Goal: Transaction & Acquisition: Purchase product/service

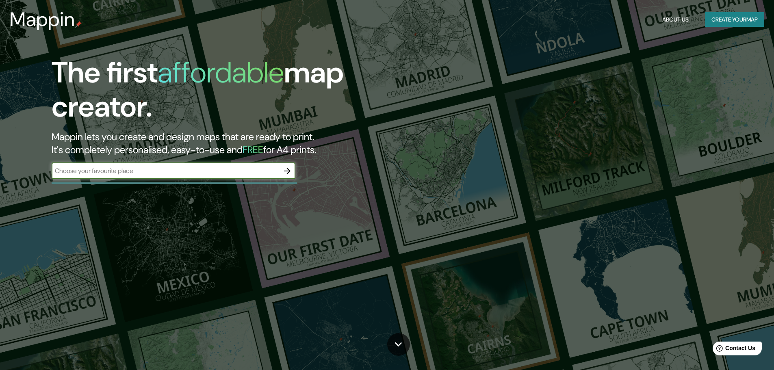
click at [223, 170] on input "text" at bounding box center [165, 170] width 227 height 9
type input "[GEOGRAPHIC_DATA]"
click at [288, 173] on icon "button" at bounding box center [287, 171] width 6 height 6
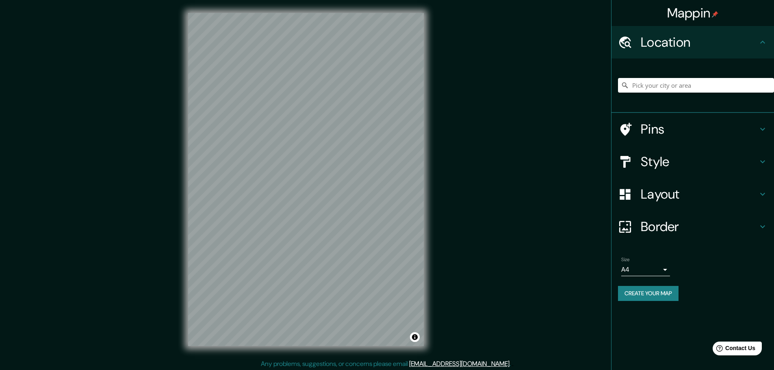
click at [763, 160] on icon at bounding box center [763, 162] width 10 height 10
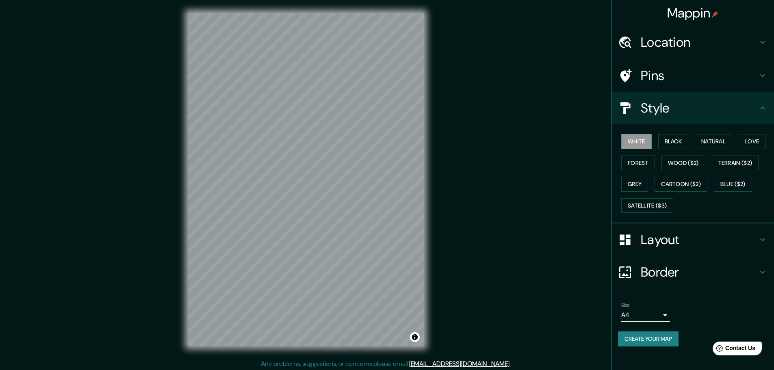
click at [761, 238] on icon at bounding box center [763, 240] width 10 height 10
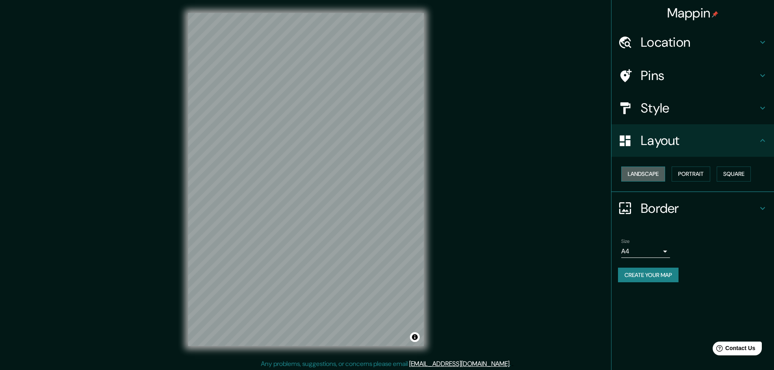
click at [653, 171] on button "Landscape" at bounding box center [643, 174] width 44 height 15
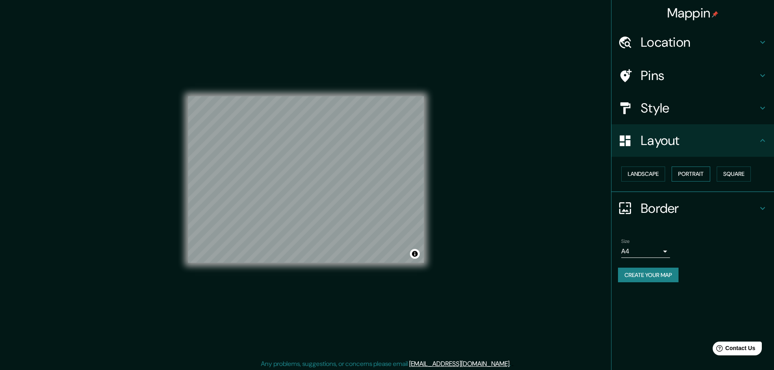
click at [697, 172] on button "Portrait" at bounding box center [690, 174] width 39 height 15
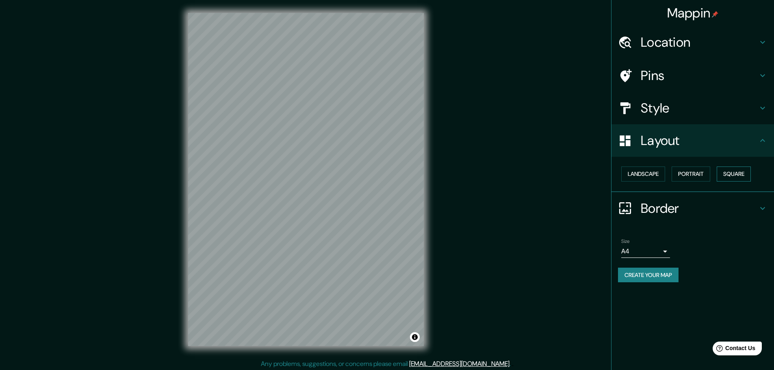
click at [736, 173] on button "Square" at bounding box center [733, 174] width 34 height 15
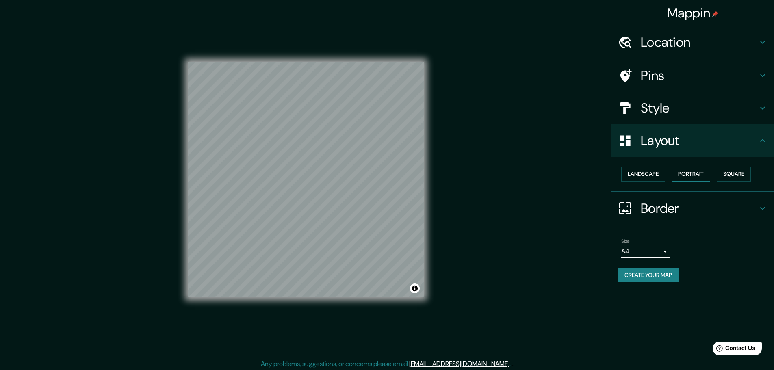
click at [694, 175] on button "Portrait" at bounding box center [690, 174] width 39 height 15
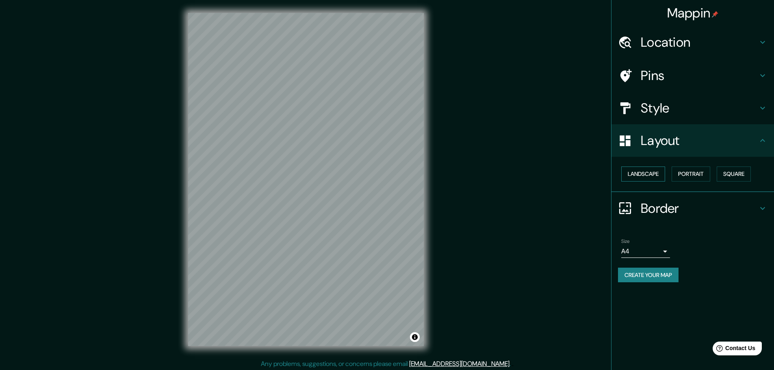
click at [651, 178] on button "Landscape" at bounding box center [643, 174] width 44 height 15
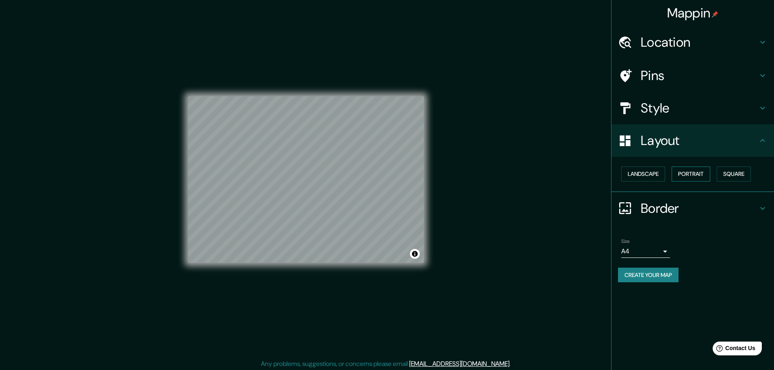
click at [697, 170] on button "Portrait" at bounding box center [690, 174] width 39 height 15
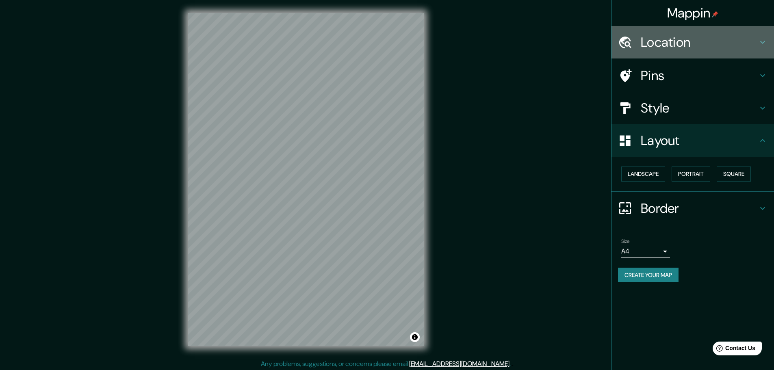
click at [760, 40] on icon at bounding box center [763, 42] width 10 height 10
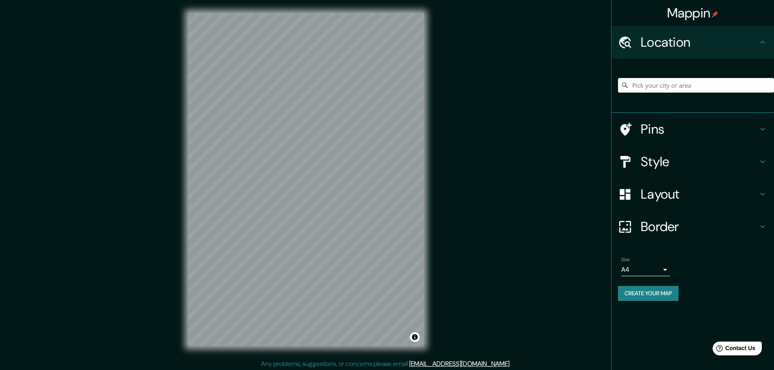
click at [694, 85] on input "Pick your city or area" at bounding box center [696, 85] width 156 height 15
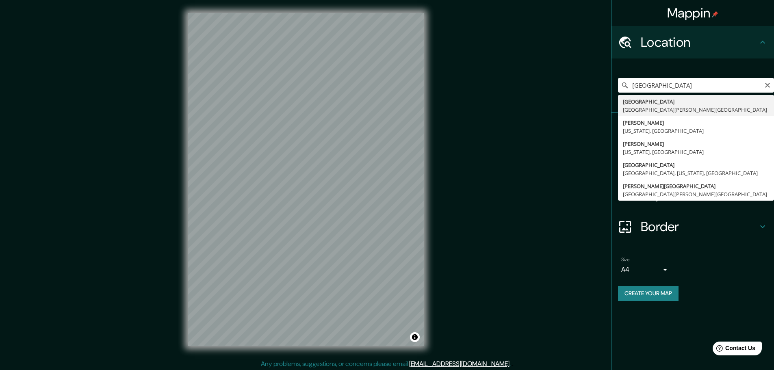
type input "[GEOGRAPHIC_DATA], [GEOGRAPHIC_DATA], [GEOGRAPHIC_DATA]"
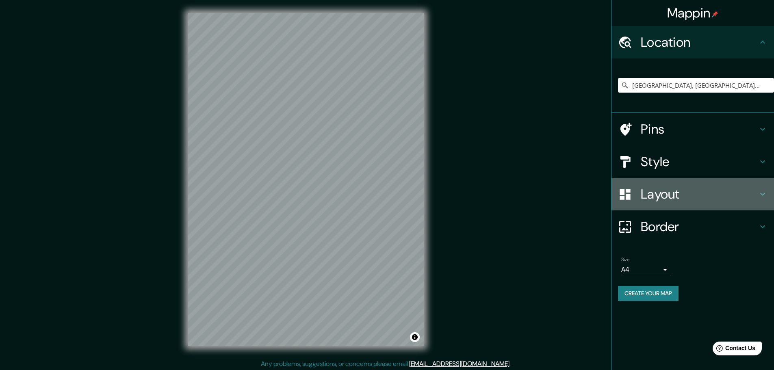
click at [761, 193] on icon at bounding box center [762, 194] width 5 height 3
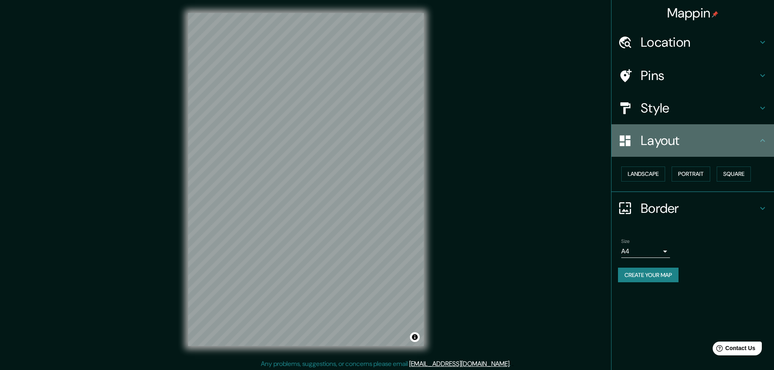
click at [762, 139] on icon at bounding box center [762, 140] width 5 height 3
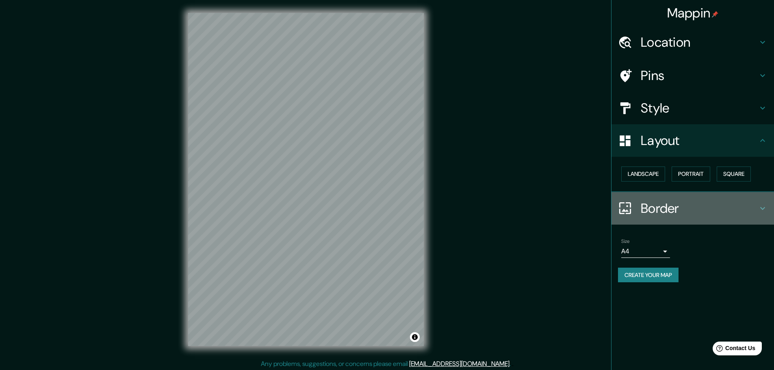
click at [658, 205] on h4 "Border" at bounding box center [699, 208] width 117 height 16
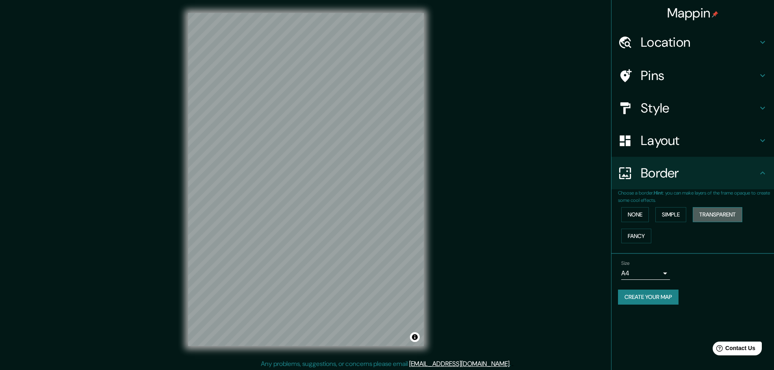
click at [715, 212] on button "Transparent" at bounding box center [718, 214] width 50 height 15
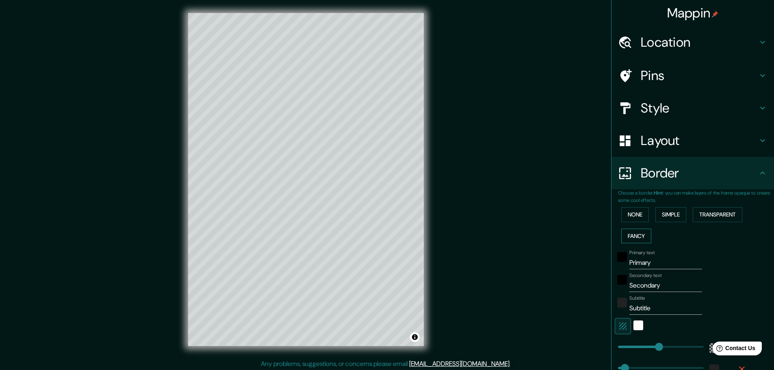
click at [632, 232] on button "Fancy" at bounding box center [636, 236] width 30 height 15
click at [668, 212] on button "Simple" at bounding box center [670, 214] width 31 height 15
drag, startPoint x: 651, startPoint y: 264, endPoint x: 598, endPoint y: 260, distance: 52.5
click at [598, 260] on div "Mappin Location [GEOGRAPHIC_DATA], [GEOGRAPHIC_DATA], [GEOGRAPHIC_DATA] Pins St…" at bounding box center [387, 186] width 774 height 372
type input "L"
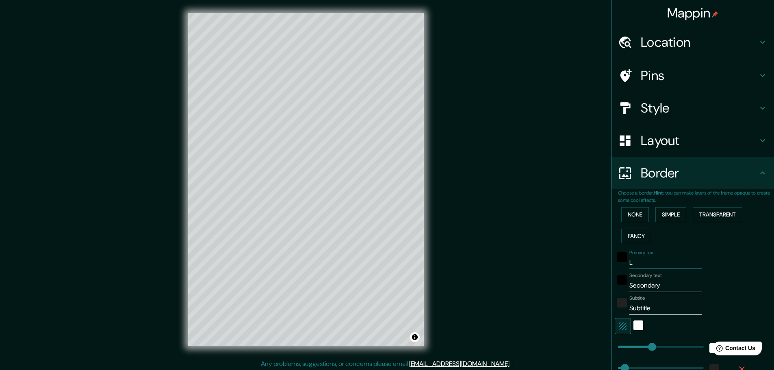
type input "46"
type input "Ly"
type input "46"
type input "Lyo"
type input "46"
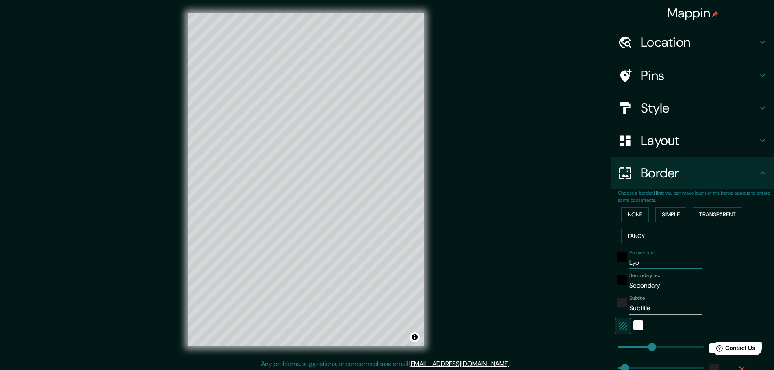
type input "[GEOGRAPHIC_DATA]"
type input "46"
type input "[GEOGRAPHIC_DATA]"
drag, startPoint x: 671, startPoint y: 288, endPoint x: 602, endPoint y: 286, distance: 69.5
click at [602, 286] on div "Mappin Location [GEOGRAPHIC_DATA], [GEOGRAPHIC_DATA], [GEOGRAPHIC_DATA] Pins St…" at bounding box center [387, 186] width 774 height 372
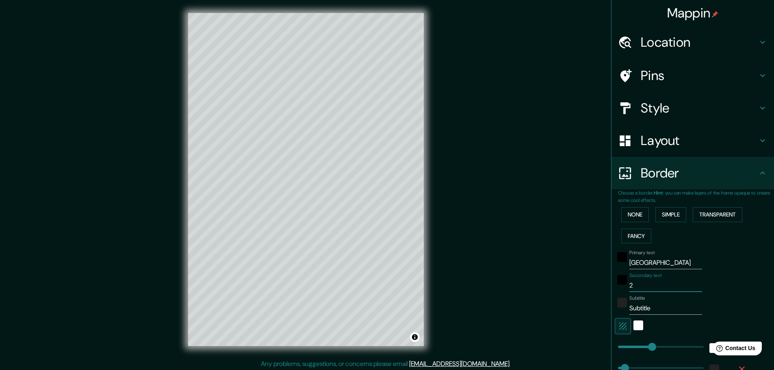
type input "20"
type input "46"
type input "202"
type input "46"
type input "2024"
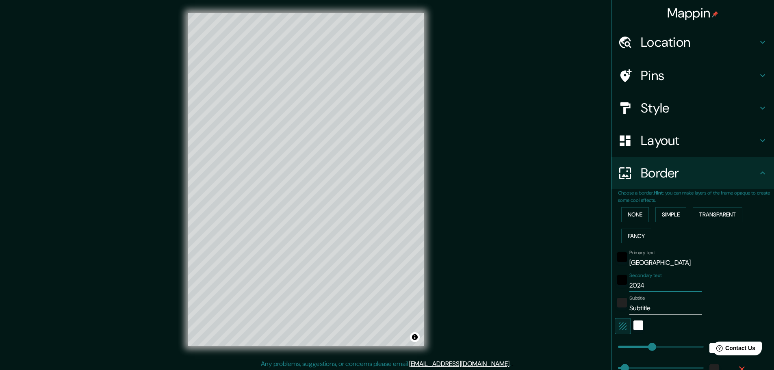
type input "46"
type input "2024"
drag, startPoint x: 658, startPoint y: 306, endPoint x: 613, endPoint y: 309, distance: 45.6
click at [615, 309] on div "Subtitle Subtitle" at bounding box center [681, 304] width 133 height 19
type input "J"
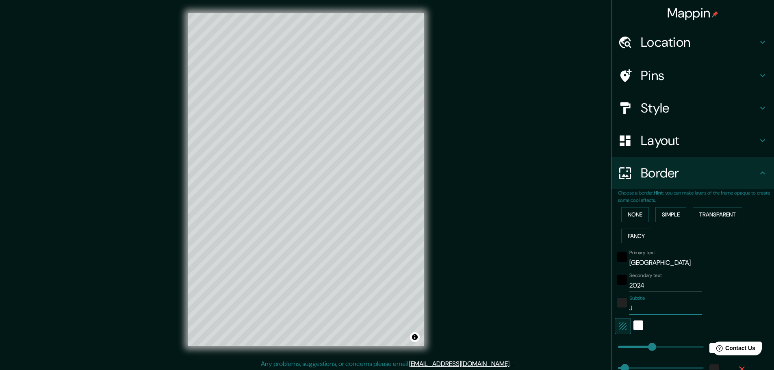
type input "46"
type input "Ju"
type input "46"
type input "[DATE]"
type input "46"
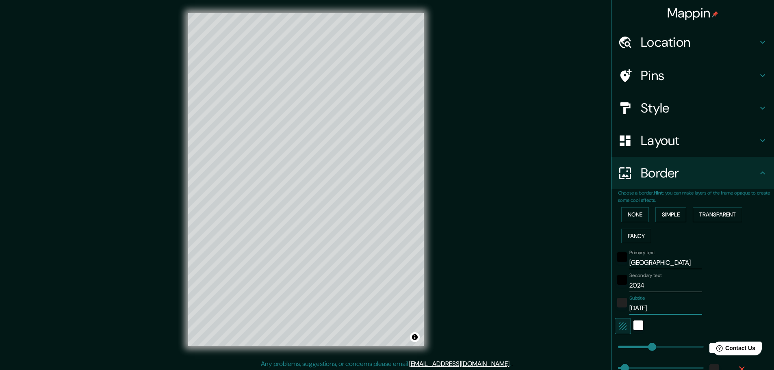
type input "Juli"
type input "46"
type input "[PERSON_NAME]"
type input "46"
type input "[PERSON_NAME]"
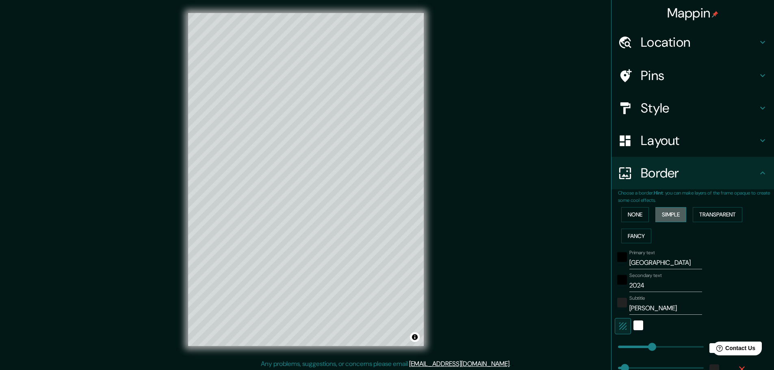
click at [664, 214] on button "Simple" at bounding box center [670, 214] width 31 height 15
type input "46"
click at [715, 213] on button "Transparent" at bounding box center [718, 214] width 50 height 15
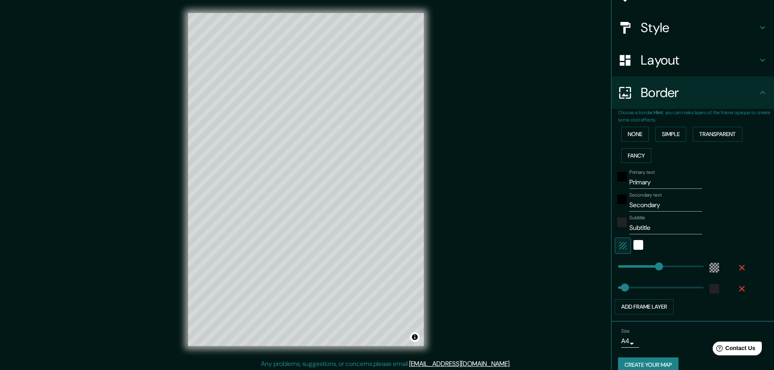
scroll to position [92, 0]
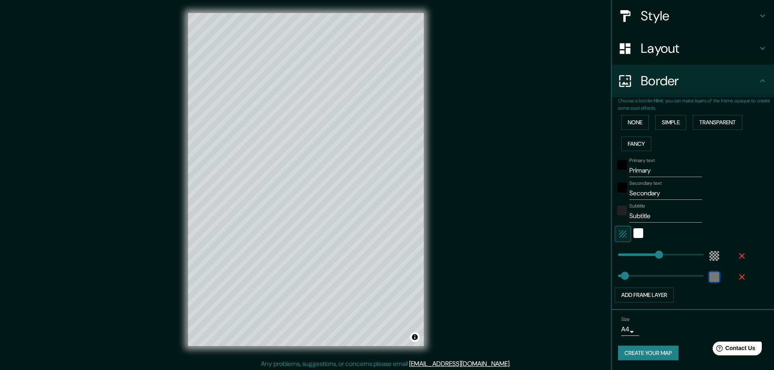
click at [709, 278] on div "color-222222" at bounding box center [714, 277] width 10 height 10
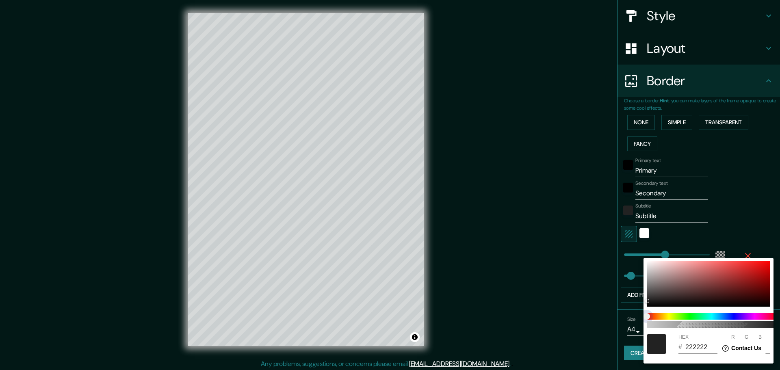
click at [690, 316] on span at bounding box center [712, 316] width 130 height 6
type input "278"
type input "46"
type input "212121"
type input "33"
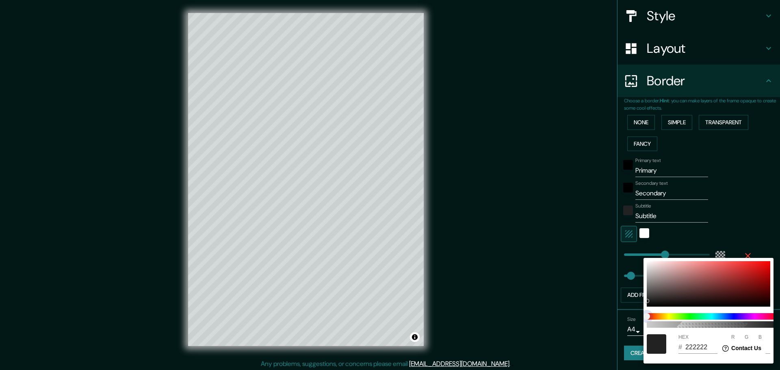
type input "33"
click at [690, 316] on span at bounding box center [712, 316] width 130 height 6
type input "278"
type input "46"
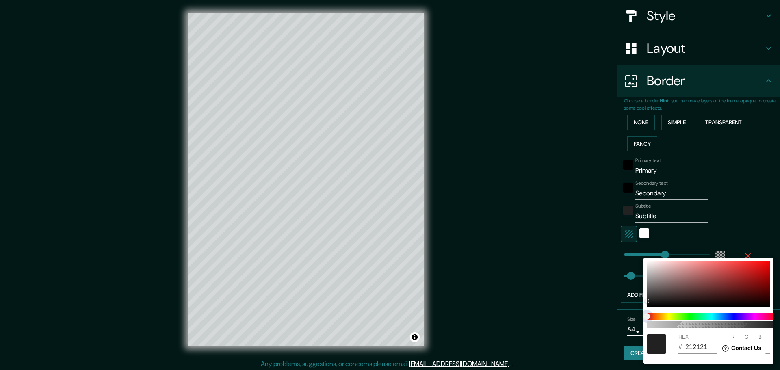
type input "278"
type input "46"
drag, startPoint x: 650, startPoint y: 318, endPoint x: 680, endPoint y: 319, distance: 30.5
click at [680, 319] on span at bounding box center [712, 316] width 130 height 6
click at [663, 318] on span at bounding box center [712, 316] width 130 height 6
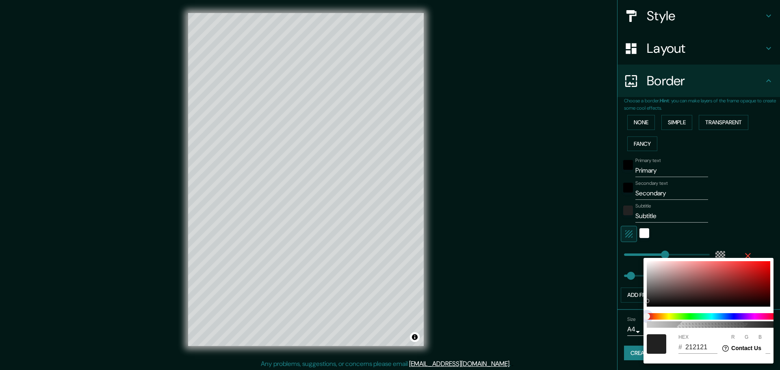
type input "278"
type input "46"
click at [720, 289] on div at bounding box center [708, 283] width 123 height 45
type input "278"
type input "46"
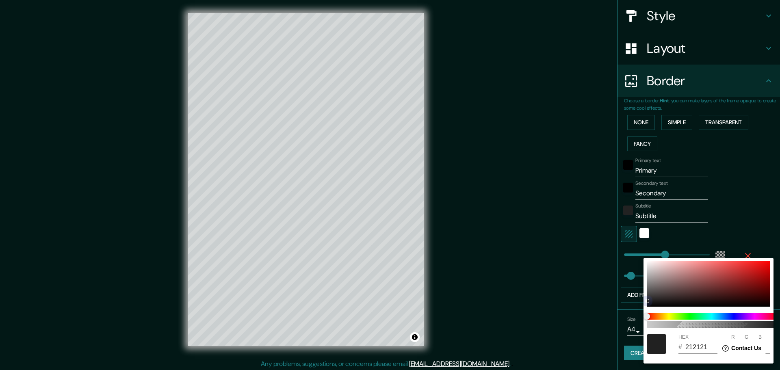
type input "602727"
type input "96"
type input "39"
click at [703, 316] on span at bounding box center [712, 316] width 130 height 6
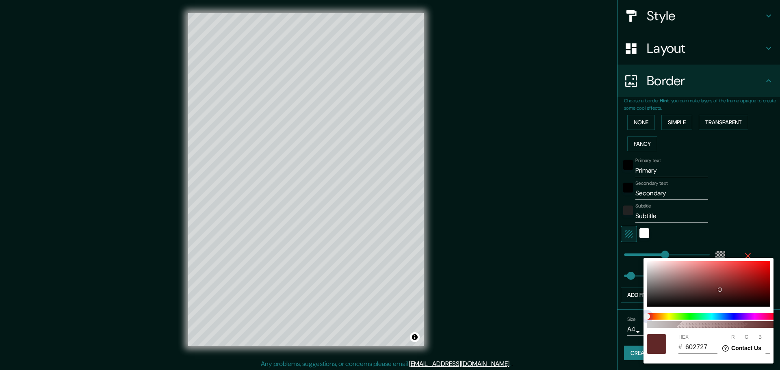
type input "278"
type input "46"
type input "28614C"
type input "40"
type input "97"
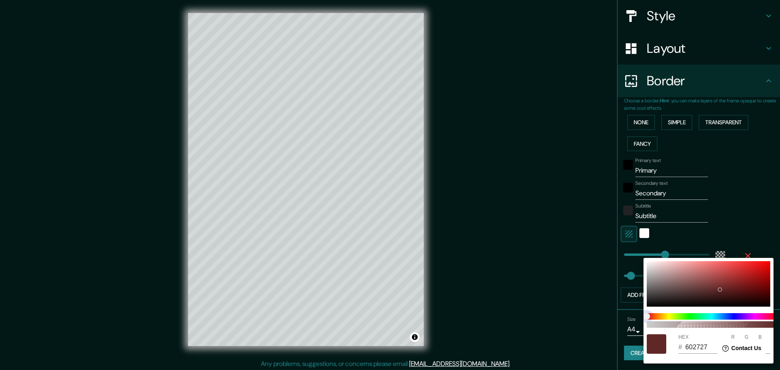
type input "76"
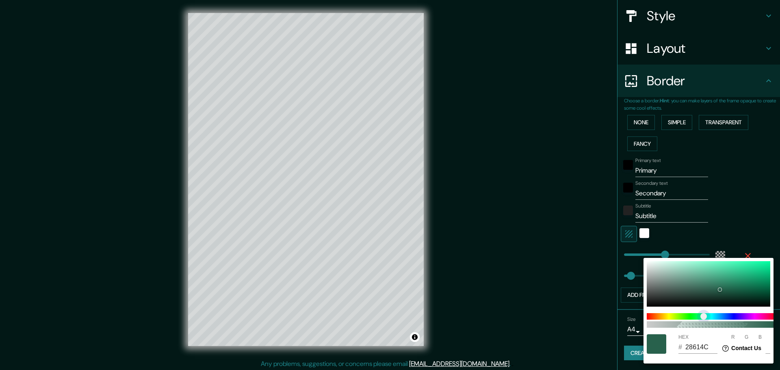
click at [671, 316] on span at bounding box center [712, 316] width 130 height 6
type input "278"
type input "46"
type input "5B6128"
type input "91"
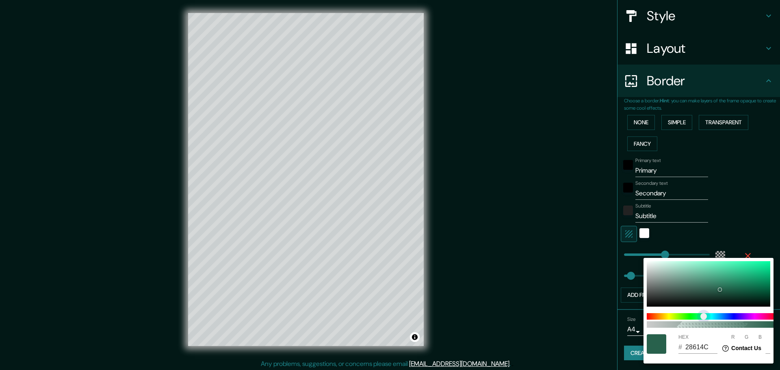
type input "40"
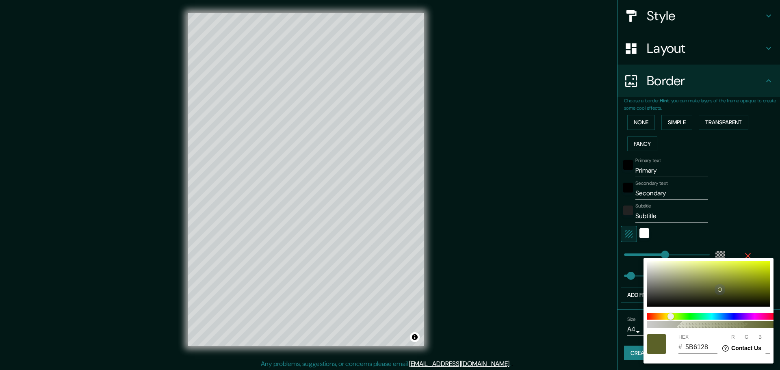
click at [728, 266] on div at bounding box center [708, 283] width 123 height 45
type input "278"
type input "46"
type input "D7E64E"
type input "215"
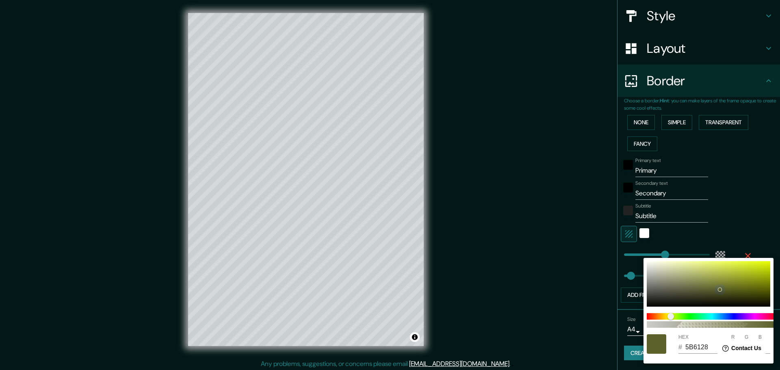
type input "230"
type input "78"
type input "278"
type input "46"
type input "E5794E"
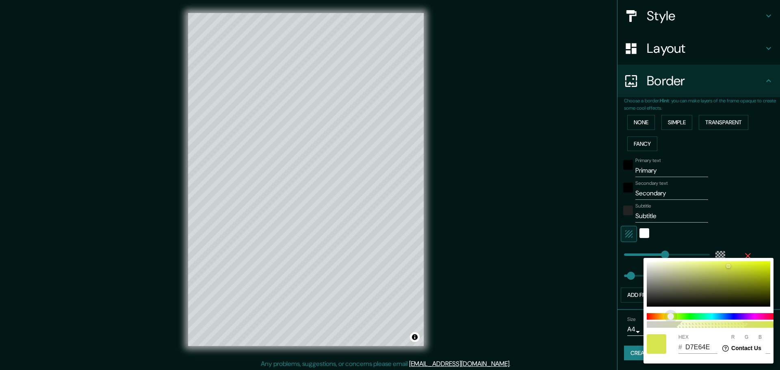
type input "229"
type input "121"
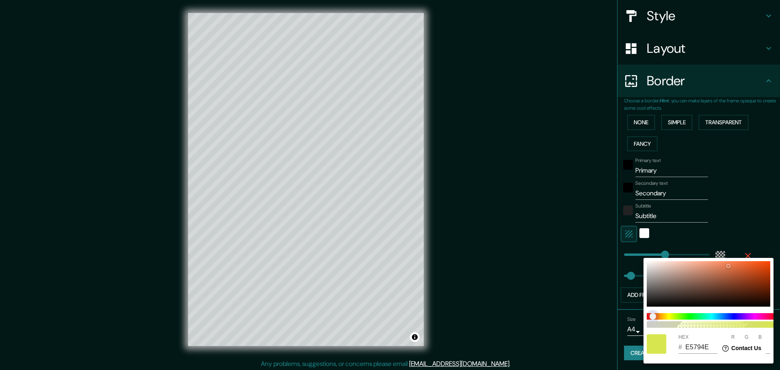
click at [653, 316] on span at bounding box center [712, 316] width 130 height 6
click at [571, 289] on div at bounding box center [390, 185] width 780 height 370
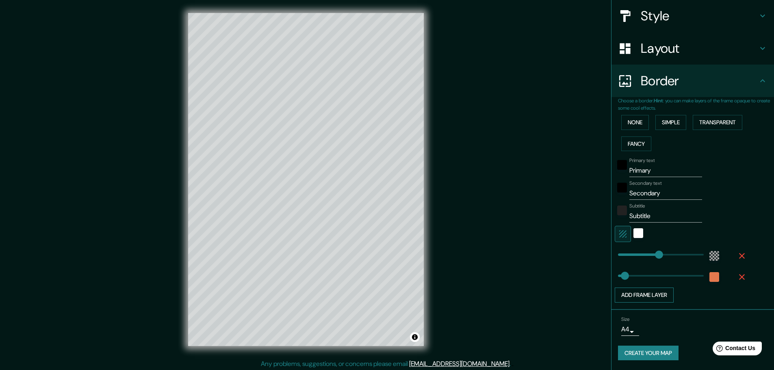
click at [654, 293] on button "Add frame layer" at bounding box center [644, 295] width 59 height 15
type input "278"
type input "46"
click at [646, 314] on button "Add frame layer" at bounding box center [644, 316] width 59 height 15
type input "278"
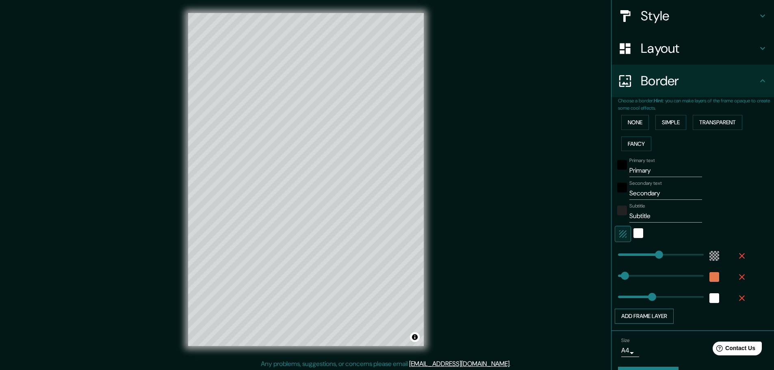
type input "46"
click at [737, 319] on icon "button" at bounding box center [742, 319] width 10 height 10
type input "278"
type input "46"
click at [739, 297] on icon "button" at bounding box center [742, 298] width 6 height 6
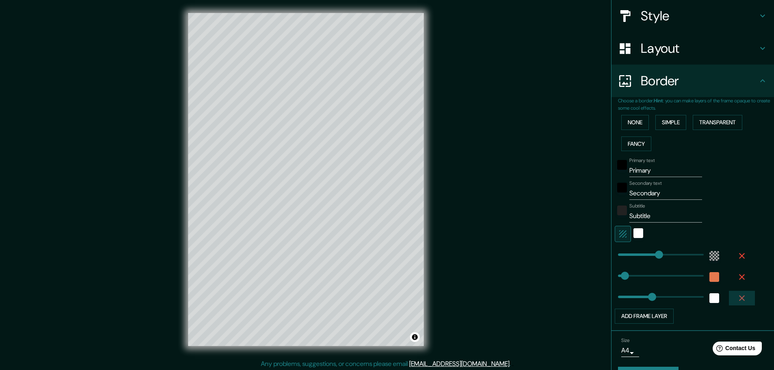
type input "278"
type input "46"
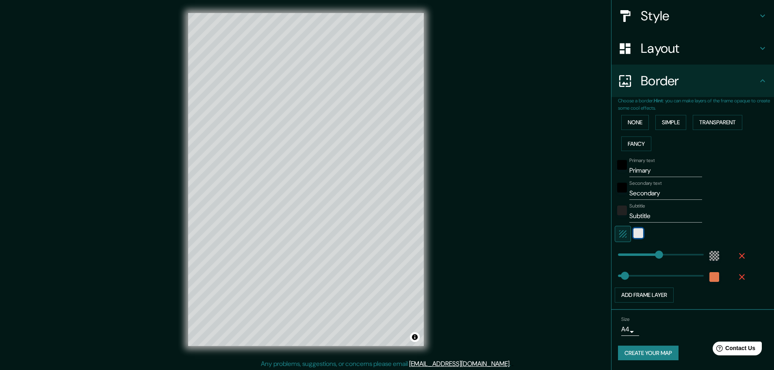
click at [633, 233] on div "white" at bounding box center [638, 233] width 10 height 10
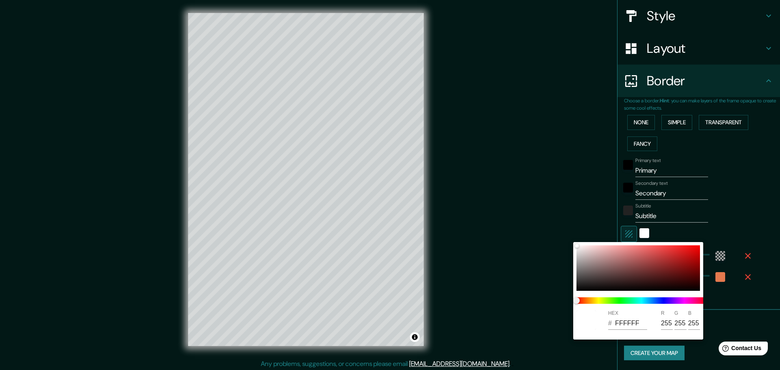
click at [640, 234] on div at bounding box center [390, 185] width 780 height 370
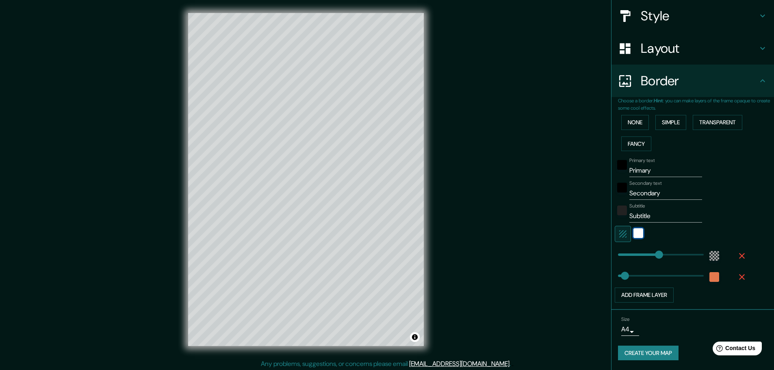
type input "278"
click at [626, 331] on body "Mappin Location [GEOGRAPHIC_DATA], [GEOGRAPHIC_DATA], [GEOGRAPHIC_DATA] Pins St…" at bounding box center [387, 185] width 774 height 370
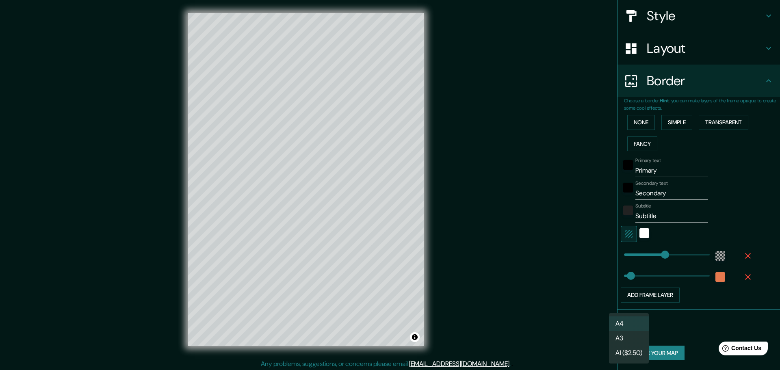
click at [629, 335] on li "A3" at bounding box center [629, 338] width 40 height 15
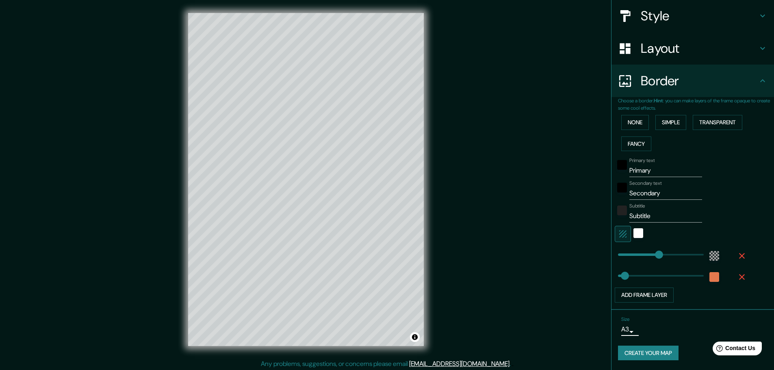
click at [628, 331] on body "Mappin Location [GEOGRAPHIC_DATA], [GEOGRAPHIC_DATA], [GEOGRAPHIC_DATA] Pins St…" at bounding box center [387, 185] width 774 height 370
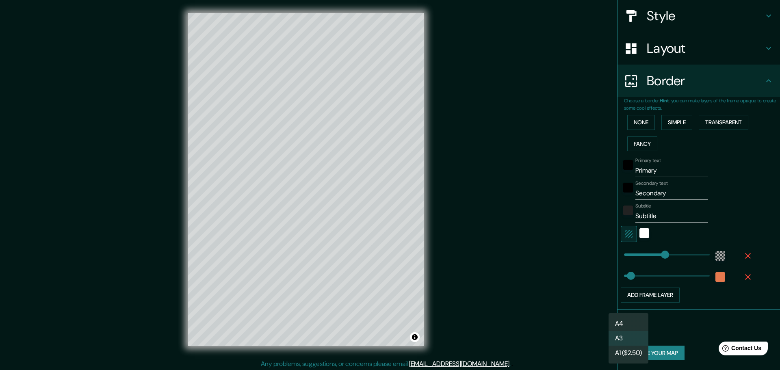
click at [625, 321] on li "A4" at bounding box center [628, 323] width 40 height 15
type input "single"
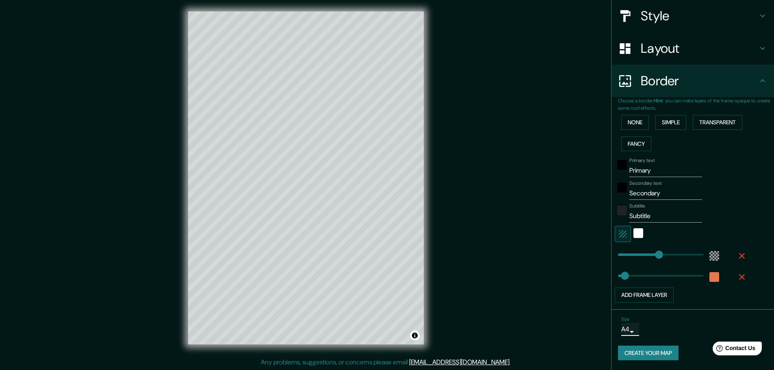
scroll to position [2, 0]
click at [633, 145] on button "Fancy" at bounding box center [636, 143] width 30 height 15
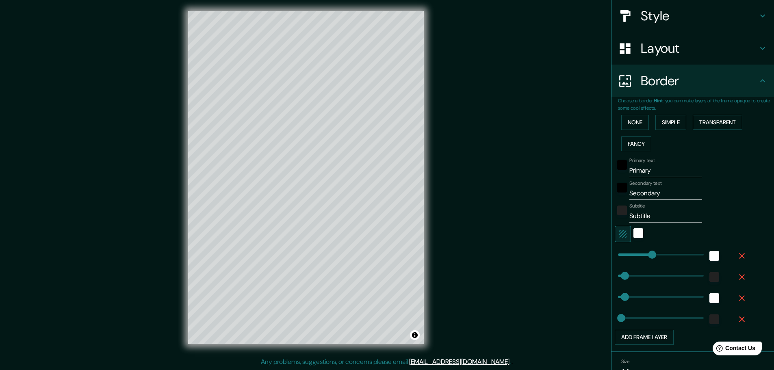
click at [724, 122] on button "Transparent" at bounding box center [718, 122] width 50 height 15
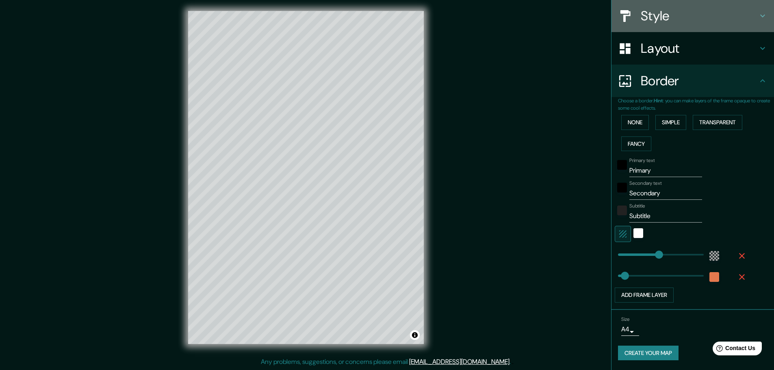
click at [742, 16] on h4 "Style" at bounding box center [699, 16] width 117 height 16
type input "278"
type input "46"
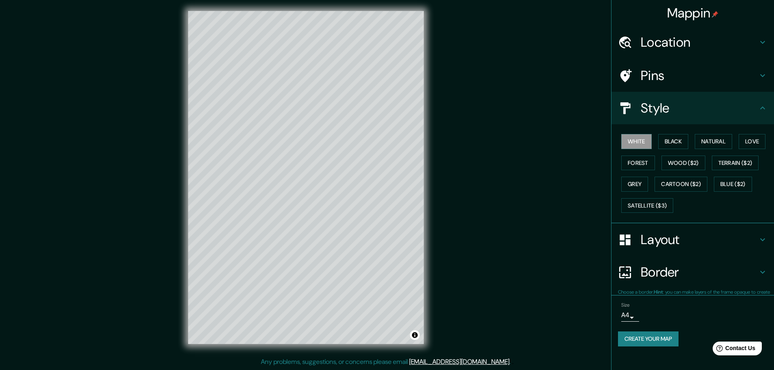
scroll to position [0, 0]
click at [722, 142] on button "Natural" at bounding box center [713, 141] width 37 height 15
click at [760, 140] on button "Love" at bounding box center [751, 141] width 27 height 15
click at [642, 161] on button "Forest" at bounding box center [638, 163] width 34 height 15
click at [637, 182] on button "Grey" at bounding box center [634, 184] width 27 height 15
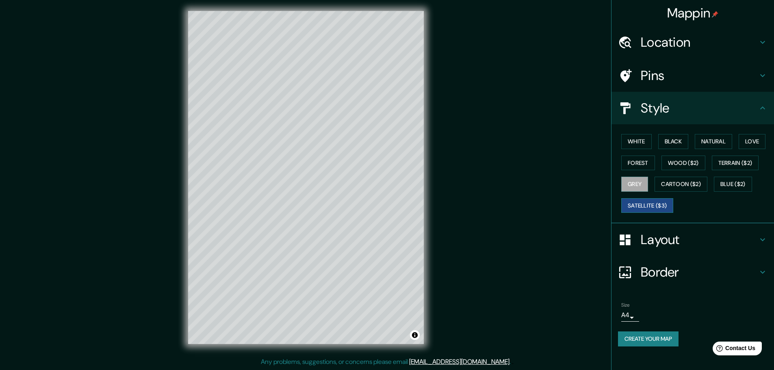
click at [641, 204] on button "Satellite ($3)" at bounding box center [647, 205] width 52 height 15
click at [681, 184] on button "Cartoon ($2)" at bounding box center [680, 184] width 53 height 15
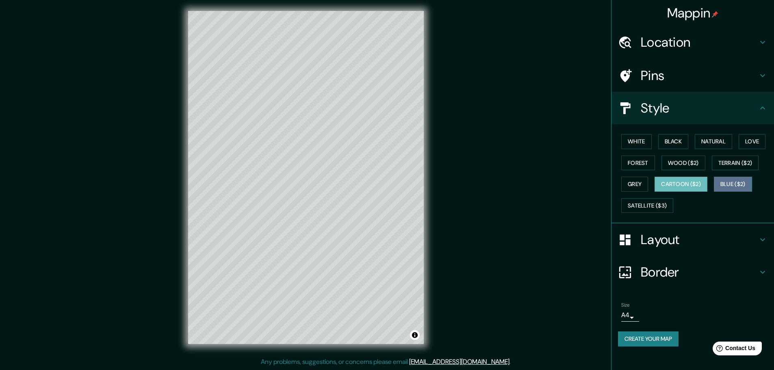
click at [736, 182] on button "Blue ($2)" at bounding box center [733, 184] width 38 height 15
click at [667, 142] on button "Black" at bounding box center [673, 141] width 30 height 15
click at [708, 139] on button "Natural" at bounding box center [713, 141] width 37 height 15
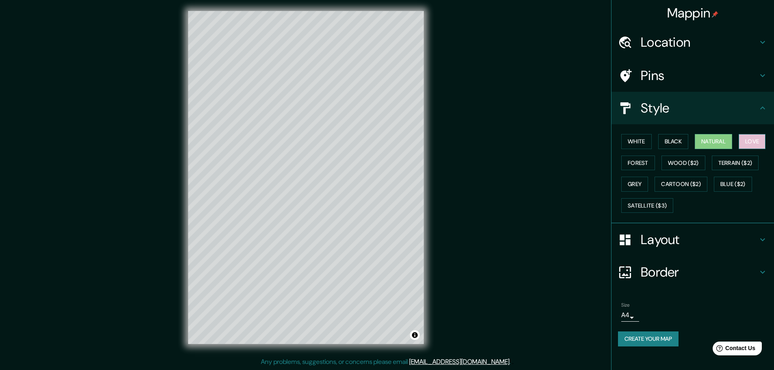
click at [756, 140] on button "Love" at bounding box center [751, 141] width 27 height 15
click at [633, 146] on button "White" at bounding box center [636, 141] width 30 height 15
click at [672, 238] on h4 "Layout" at bounding box center [699, 240] width 117 height 16
type input "278"
type input "46"
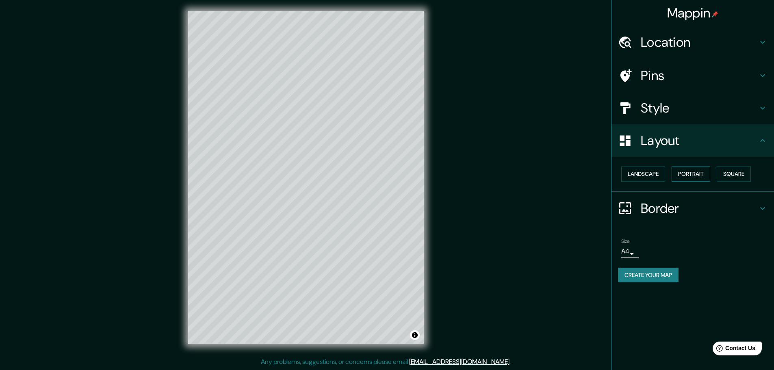
click at [690, 173] on button "Portrait" at bounding box center [690, 174] width 39 height 15
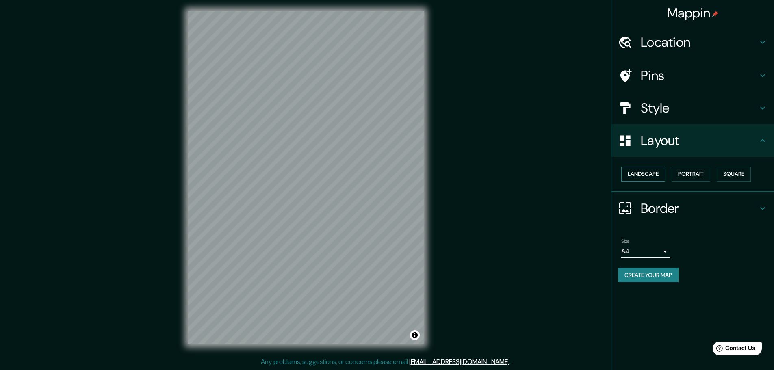
click at [652, 175] on button "Landscape" at bounding box center [643, 174] width 44 height 15
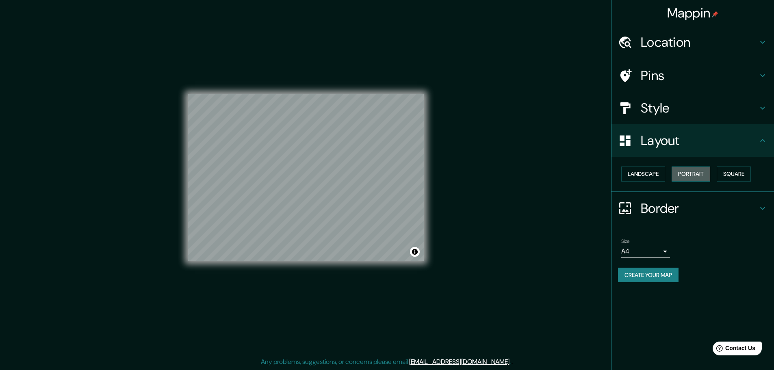
click at [682, 175] on button "Portrait" at bounding box center [690, 174] width 39 height 15
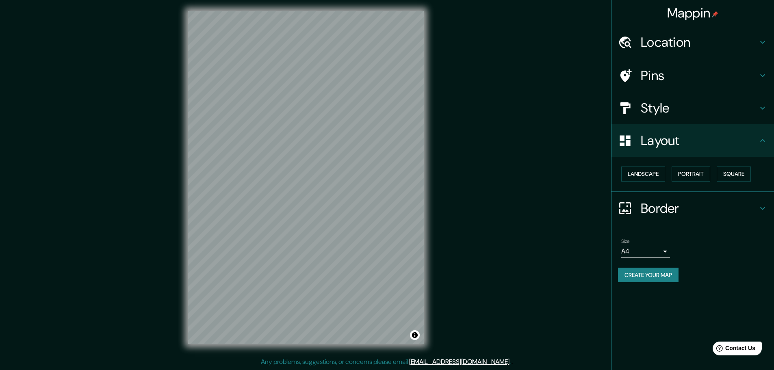
click at [663, 213] on h4 "Border" at bounding box center [699, 208] width 117 height 16
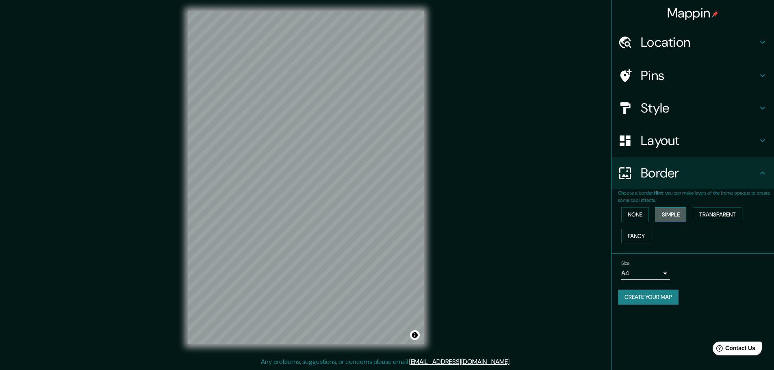
click at [677, 215] on button "Simple" at bounding box center [670, 214] width 31 height 15
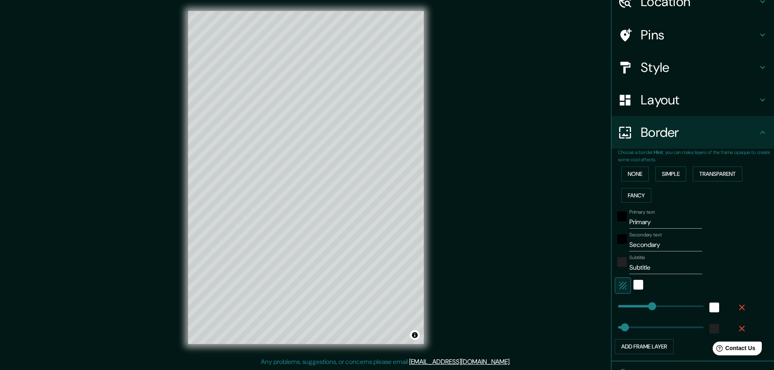
scroll to position [81, 0]
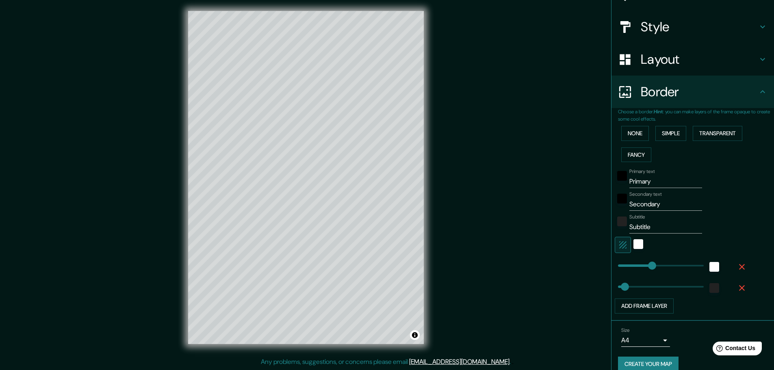
type input "46"
drag, startPoint x: 659, startPoint y: 181, endPoint x: 604, endPoint y: 187, distance: 55.2
click at [604, 187] on div "Mappin Location [GEOGRAPHIC_DATA], [GEOGRAPHIC_DATA], [GEOGRAPHIC_DATA] Pins St…" at bounding box center [387, 184] width 774 height 372
type input "L"
type input "46"
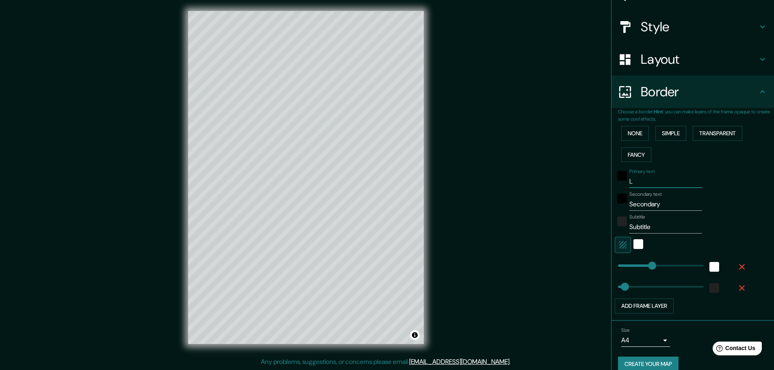
type input "Lu"
type input "46"
type input "L"
type input "46"
type input "Lyo"
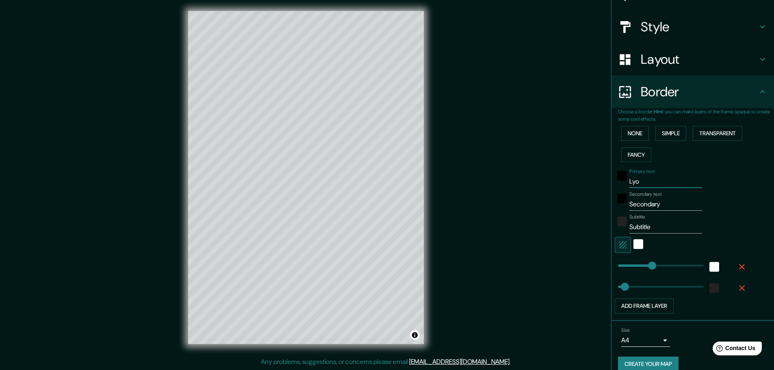
type input "46"
type input "[GEOGRAPHIC_DATA]"
type input "46"
type input "[GEOGRAPHIC_DATA]"
drag, startPoint x: 669, startPoint y: 205, endPoint x: 617, endPoint y: 207, distance: 52.4
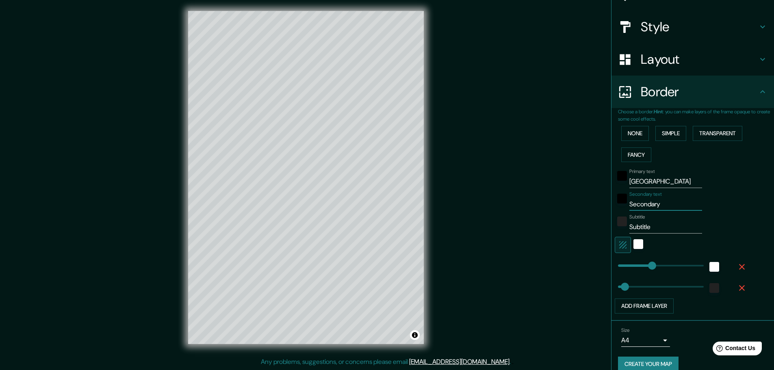
click at [617, 207] on div "Secondary text Secondary" at bounding box center [681, 200] width 133 height 19
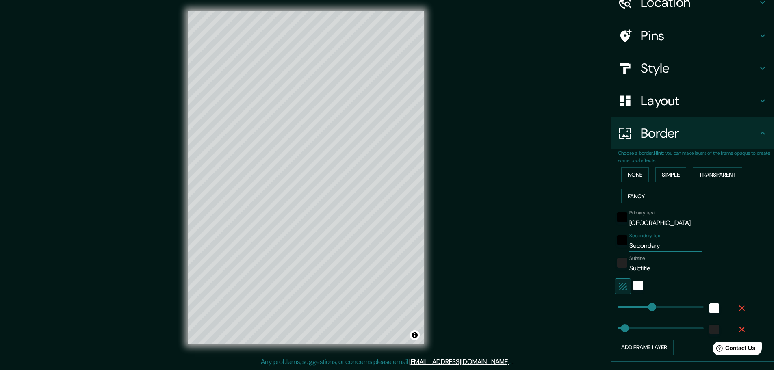
scroll to position [0, 0]
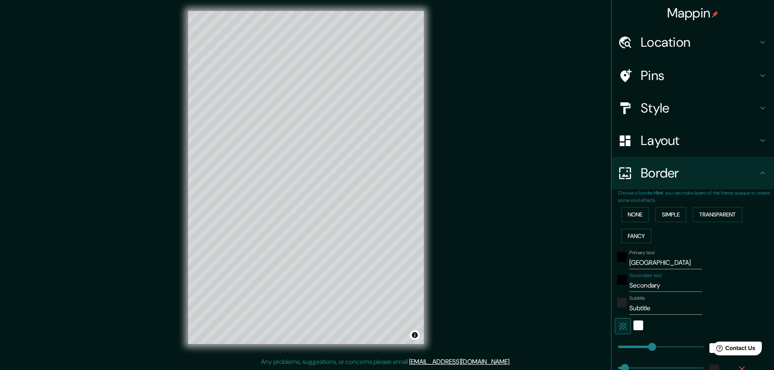
click at [760, 76] on icon at bounding box center [762, 75] width 5 height 3
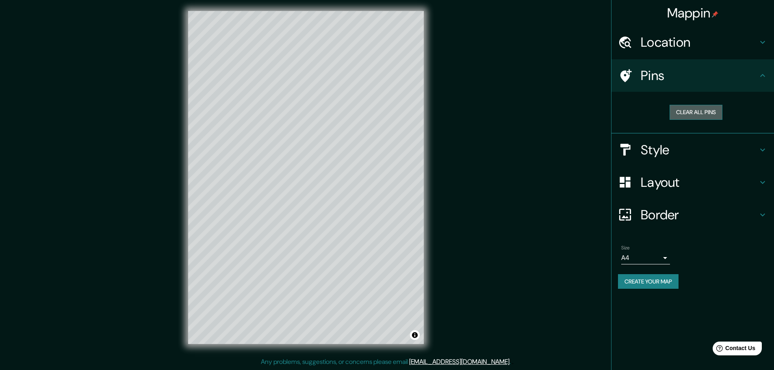
click at [686, 113] on button "Clear all pins" at bounding box center [695, 112] width 53 height 15
click at [632, 73] on div at bounding box center [629, 76] width 23 height 14
click at [287, 136] on div at bounding box center [289, 135] width 6 height 6
click at [702, 113] on button "Clear all pins" at bounding box center [695, 112] width 53 height 15
click at [285, 152] on div at bounding box center [286, 152] width 6 height 6
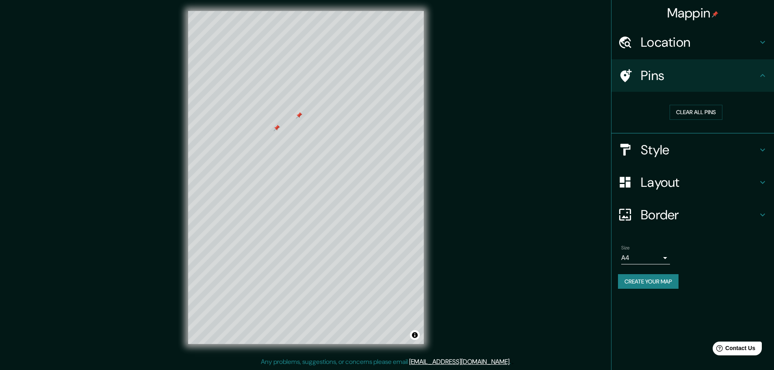
click at [277, 128] on div at bounding box center [276, 128] width 6 height 6
click at [696, 109] on button "Clear all pins" at bounding box center [695, 112] width 53 height 15
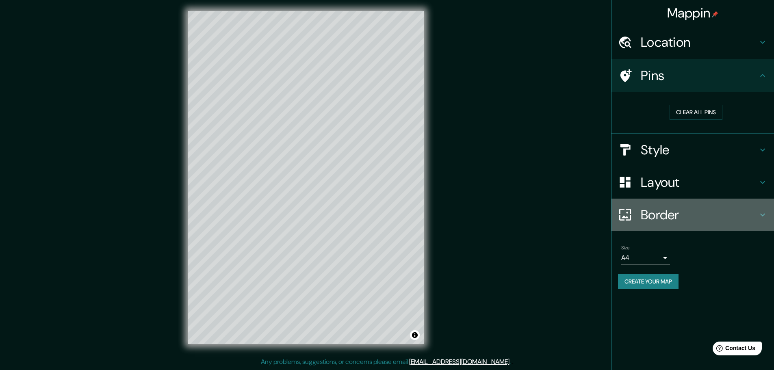
click at [694, 213] on h4 "Border" at bounding box center [699, 215] width 117 height 16
type input "46"
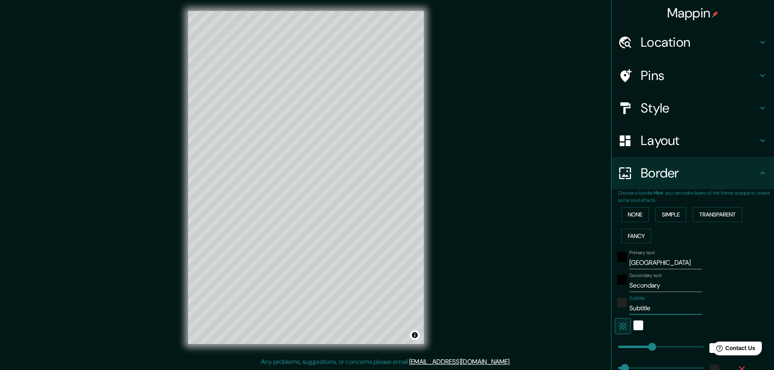
click at [660, 305] on input "Subtitle" at bounding box center [665, 308] width 73 height 13
drag, startPoint x: 660, startPoint y: 306, endPoint x: 602, endPoint y: 310, distance: 58.2
click at [602, 310] on div "Mappin Location [GEOGRAPHIC_DATA], [GEOGRAPHIC_DATA], [GEOGRAPHIC_DATA] Pins St…" at bounding box center [387, 184] width 774 height 372
paste input "45.76464267719284, 4.835815478822588"
type input "45.76464267719284, 4.835815478822588"
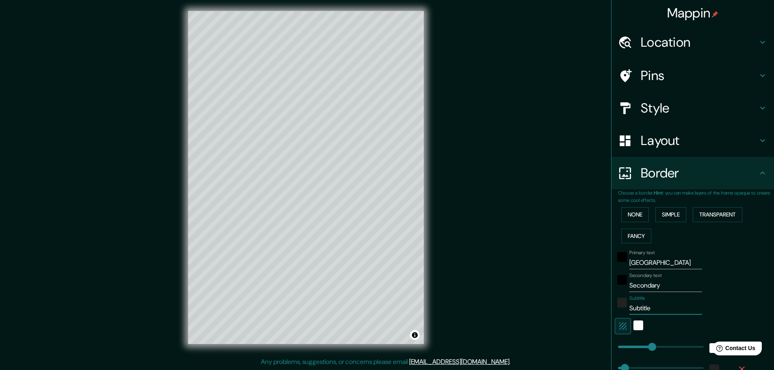
type input "46"
type input "45.76464267719284, 4.835815478822588"
drag, startPoint x: 624, startPoint y: 307, endPoint x: 777, endPoint y: 306, distance: 152.7
click at [774, 306] on html "Mappin Location [GEOGRAPHIC_DATA], [GEOGRAPHIC_DATA], [GEOGRAPHIC_DATA] Pins St…" at bounding box center [387, 183] width 774 height 370
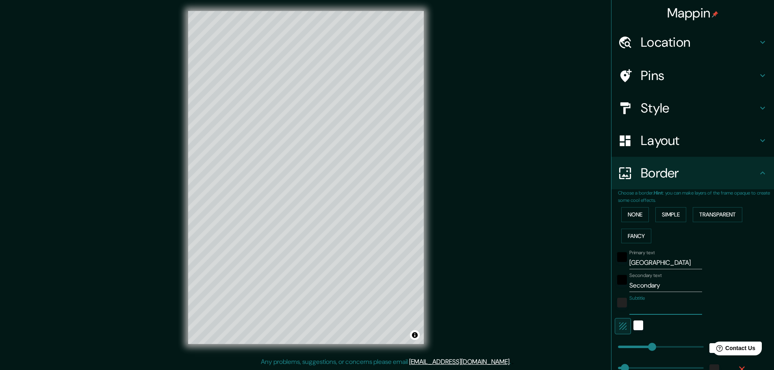
type input "46"
paste input "[GEOGRAPHIC_DATA]"
type input "[GEOGRAPHIC_DATA]"
type input "46"
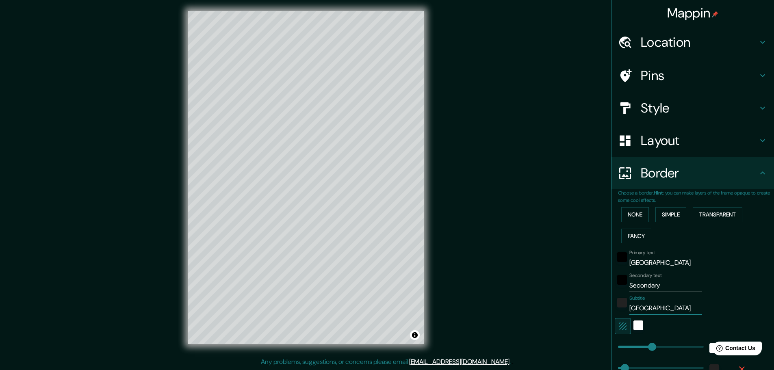
type input "[GEOGRAPHIC_DATA]"
drag, startPoint x: 671, startPoint y: 284, endPoint x: 615, endPoint y: 284, distance: 56.1
click at [615, 284] on div "Secondary text Secondary" at bounding box center [681, 282] width 133 height 19
type input "P"
type input "46"
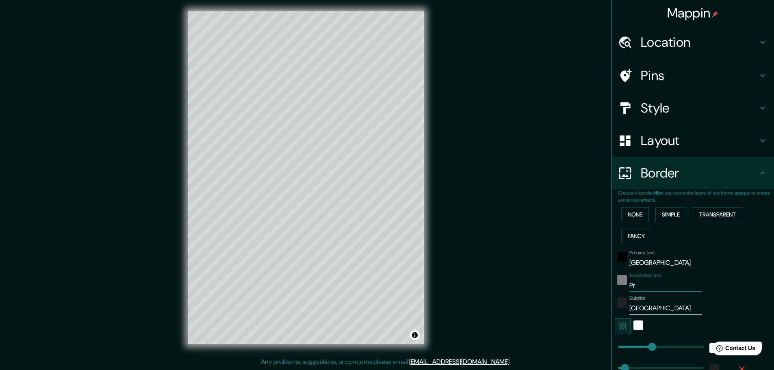
type input "Pri"
type input "46"
type input "Prime"
type input "46"
type input "Primer"
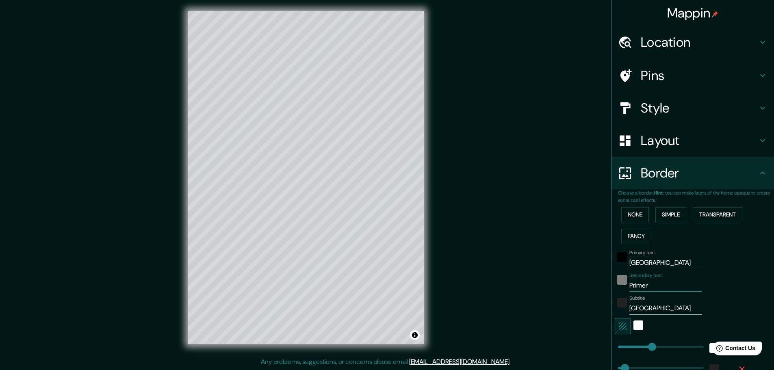
type input "46"
type input "Primera"
type input "46"
type input "Primera"
type input "46"
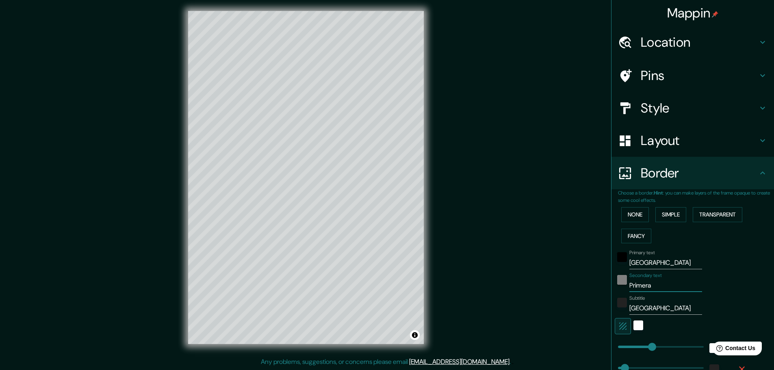
type input "Primera p"
type input "46"
type input "Primera pa"
type input "46"
type input "Primera para"
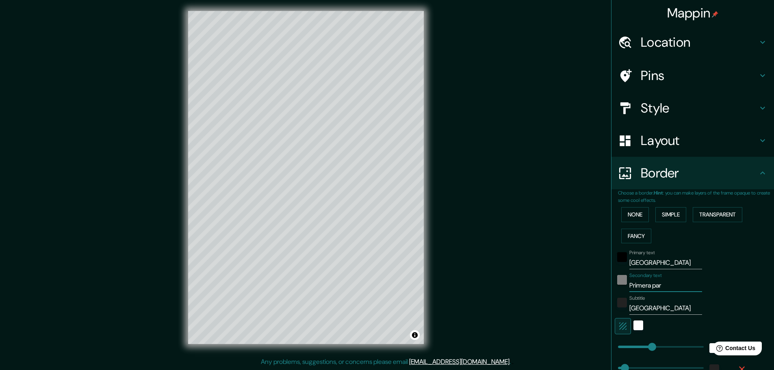
type input "46"
type input "Primera [PERSON_NAME]"
type input "46"
type input "Primera [PERSON_NAME]"
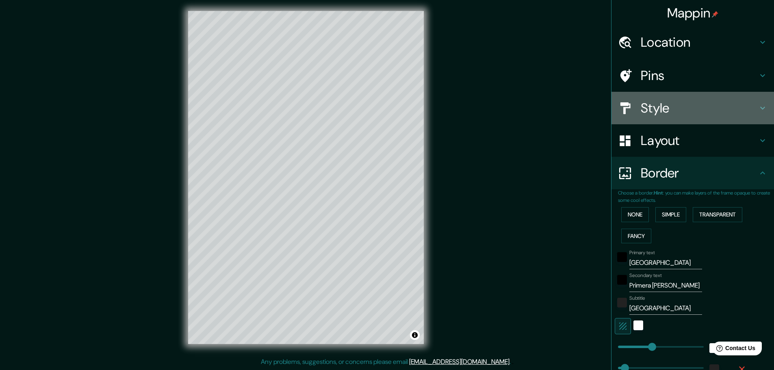
click at [758, 110] on icon at bounding box center [763, 108] width 10 height 10
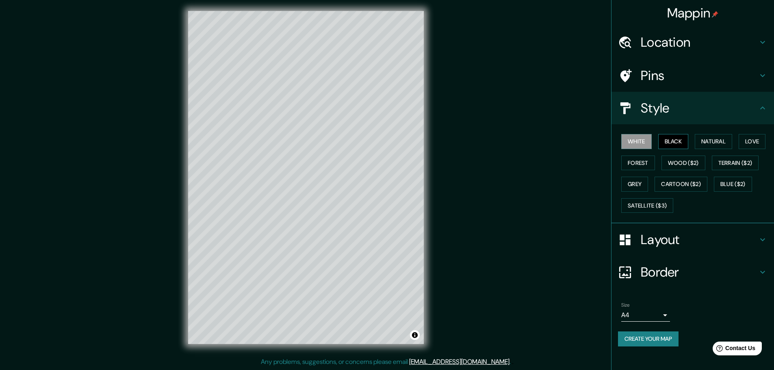
click at [676, 140] on button "Black" at bounding box center [673, 141] width 30 height 15
click at [718, 144] on button "Natural" at bounding box center [713, 141] width 37 height 15
click at [755, 139] on button "Love" at bounding box center [751, 141] width 27 height 15
click at [639, 162] on button "Forest" at bounding box center [638, 163] width 34 height 15
click at [636, 186] on button "Grey" at bounding box center [634, 184] width 27 height 15
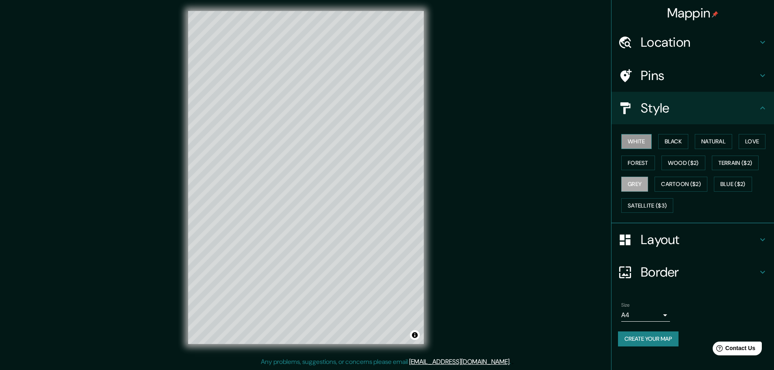
click at [639, 142] on button "White" at bounding box center [636, 141] width 30 height 15
click at [760, 41] on icon at bounding box center [763, 42] width 10 height 10
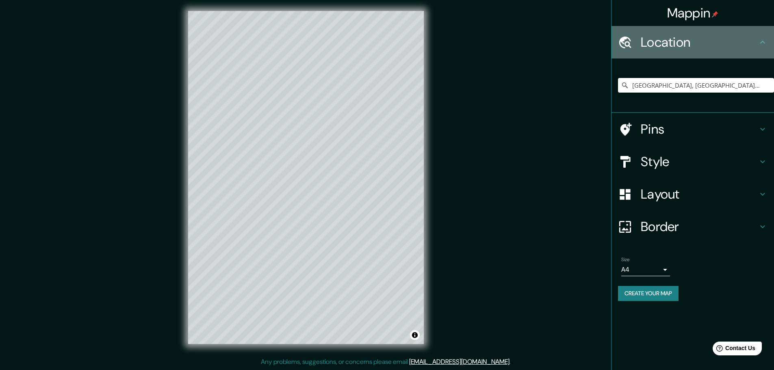
click at [760, 41] on icon at bounding box center [763, 42] width 10 height 10
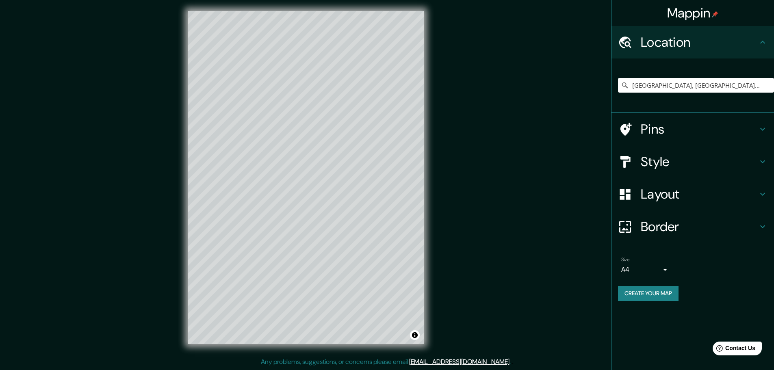
click at [760, 41] on icon at bounding box center [763, 42] width 10 height 10
click at [764, 159] on icon at bounding box center [763, 162] width 10 height 10
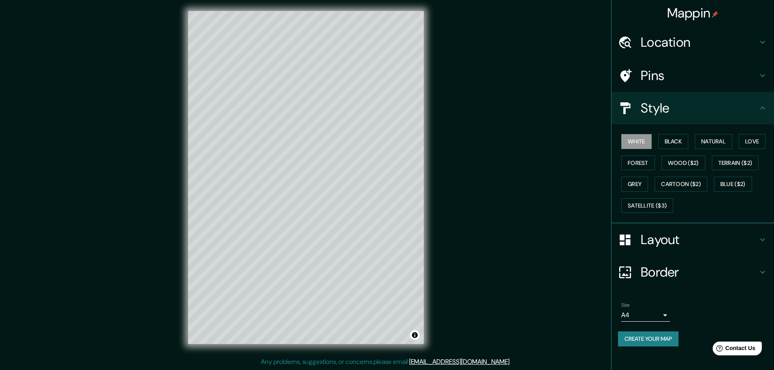
click at [760, 67] on div "Pins" at bounding box center [692, 75] width 162 height 32
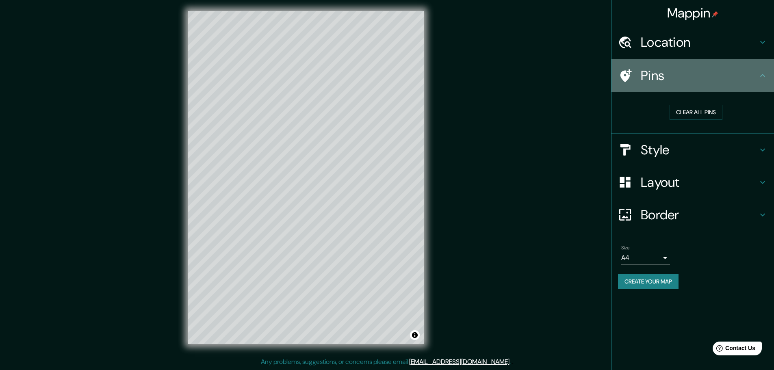
click at [760, 70] on div "Pins" at bounding box center [692, 75] width 162 height 32
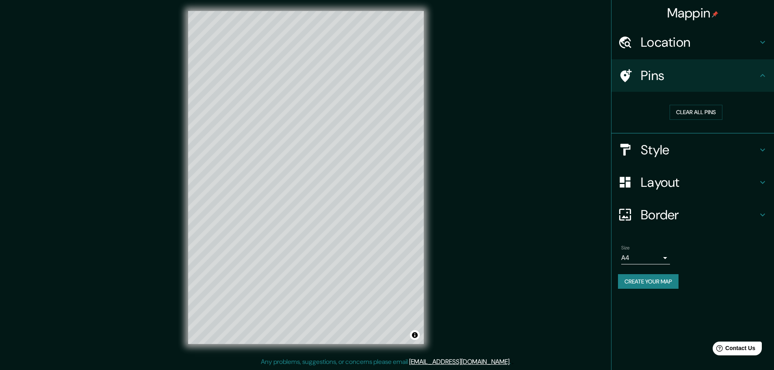
click at [761, 213] on icon at bounding box center [763, 215] width 10 height 10
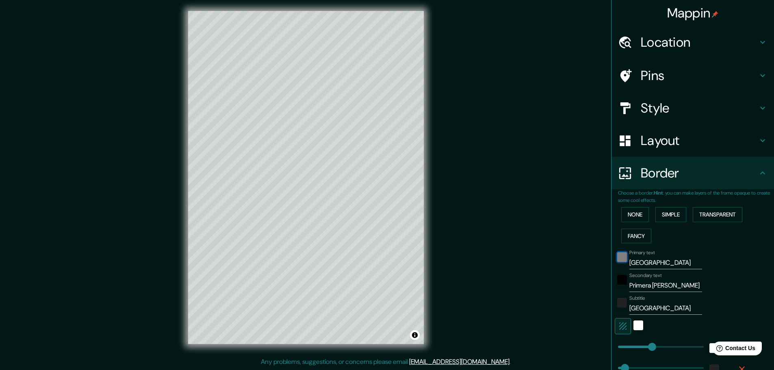
click at [617, 258] on div "black" at bounding box center [622, 257] width 10 height 10
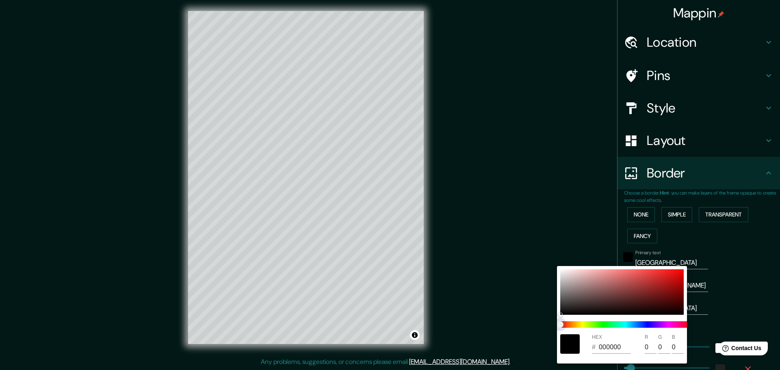
click at [643, 325] on span at bounding box center [625, 324] width 130 height 6
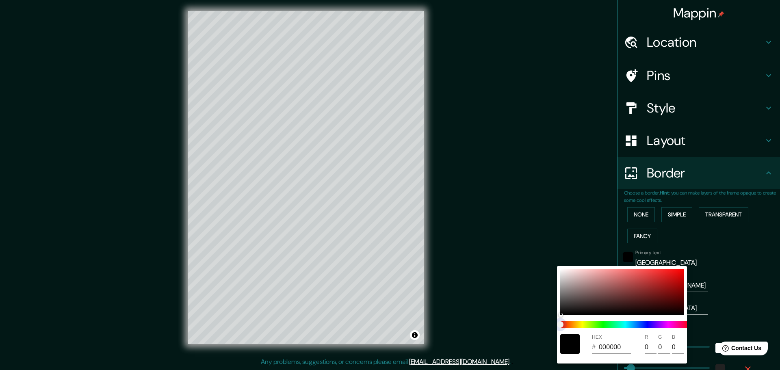
drag, startPoint x: 561, startPoint y: 324, endPoint x: 655, endPoint y: 323, distance: 94.2
click at [657, 325] on span at bounding box center [625, 324] width 130 height 6
click at [646, 323] on span at bounding box center [625, 324] width 130 height 6
type input "46"
type input "5C4040"
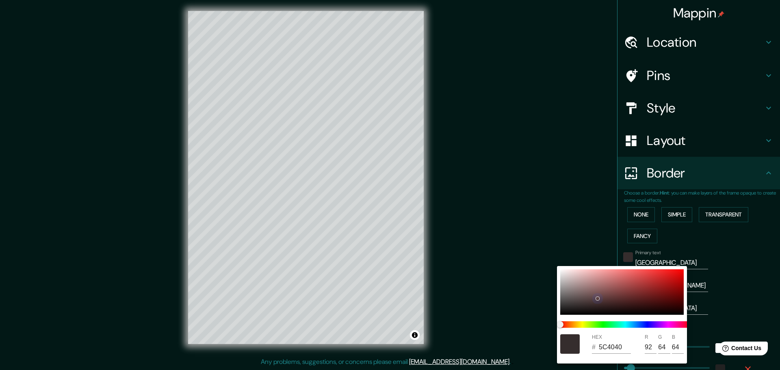
type input "92"
type input "64"
drag, startPoint x: 561, startPoint y: 315, endPoint x: 597, endPoint y: 298, distance: 39.8
click at [597, 298] on div at bounding box center [597, 298] width 3 height 3
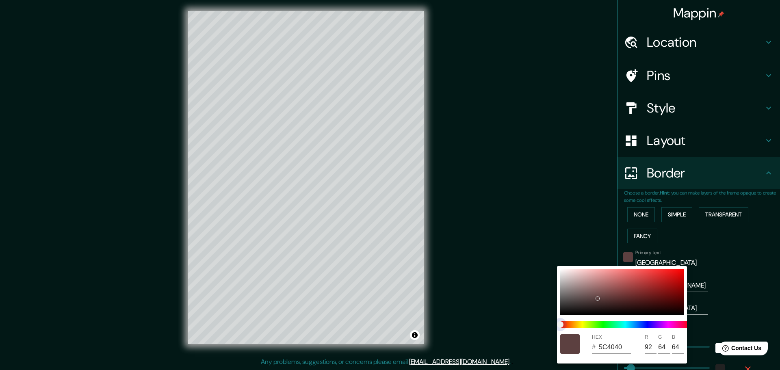
click at [560, 323] on span "color slider" at bounding box center [560, 324] width 6 height 6
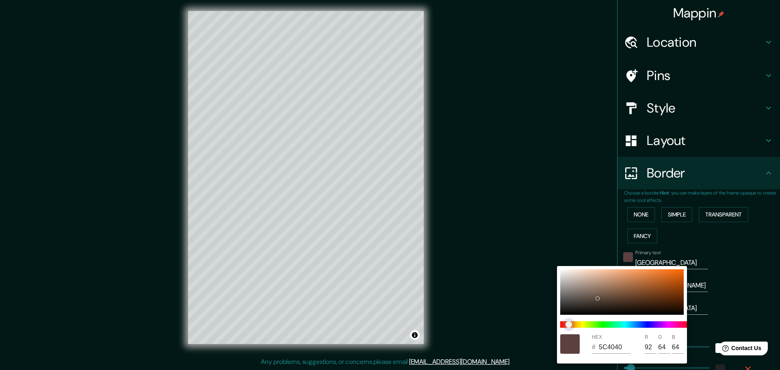
type input "46"
type input "5C4B40"
type input "75"
type input "46"
type input "5C5140"
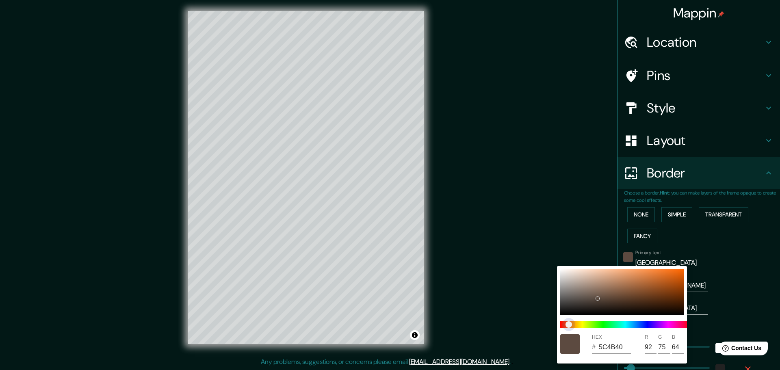
type input "81"
type input "46"
type input "485C40"
type input "72"
type input "92"
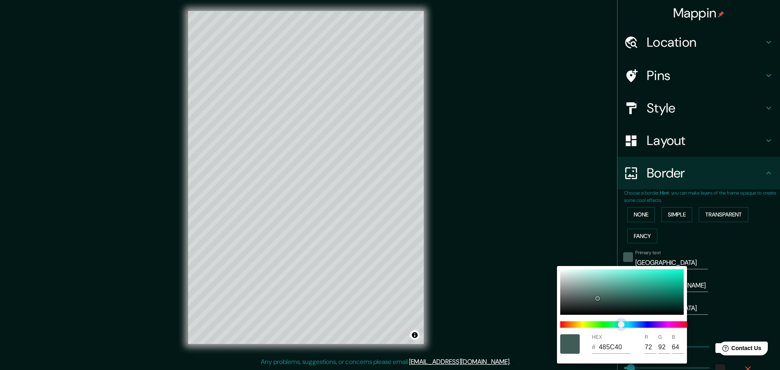
type input "46"
type input "405C57"
type input "64"
type input "87"
type input "46"
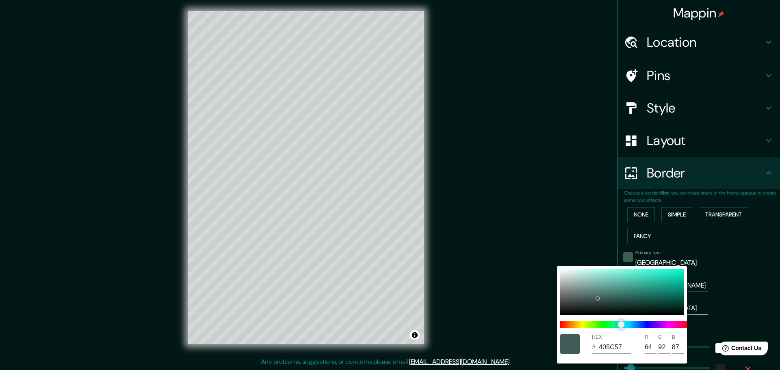
type input "40505C"
type input "80"
type input "92"
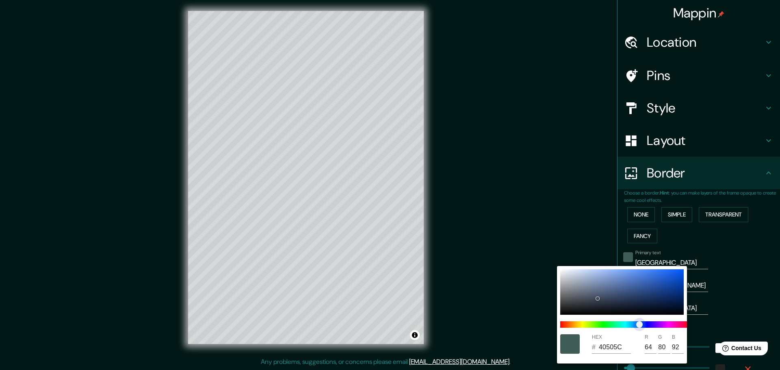
type input "46"
type input "404A5C"
type input "74"
type input "46"
type input "40425C"
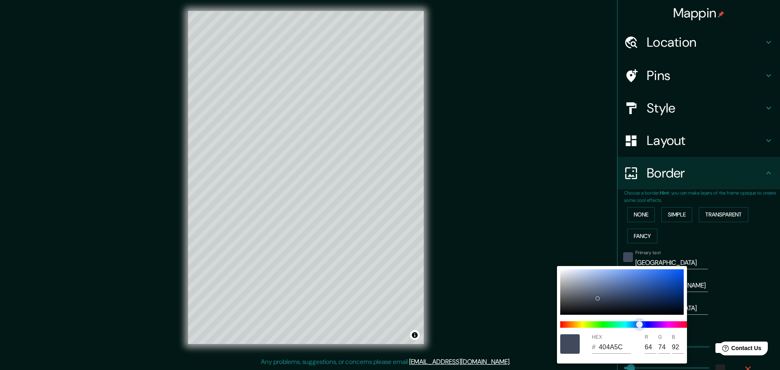
type input "66"
drag, startPoint x: 560, startPoint y: 323, endPoint x: 645, endPoint y: 324, distance: 85.3
click at [645, 324] on span "color slider" at bounding box center [645, 324] width 6 height 6
click at [651, 276] on div at bounding box center [621, 291] width 123 height 45
type input "46"
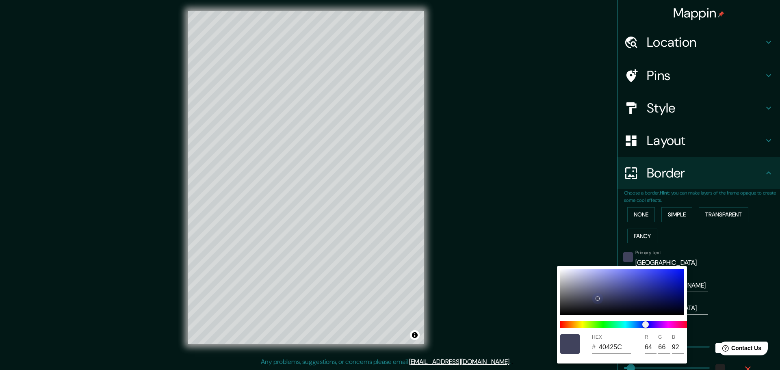
type input "3843D8"
type input "56"
type input "67"
type input "216"
click at [663, 323] on span at bounding box center [625, 324] width 130 height 6
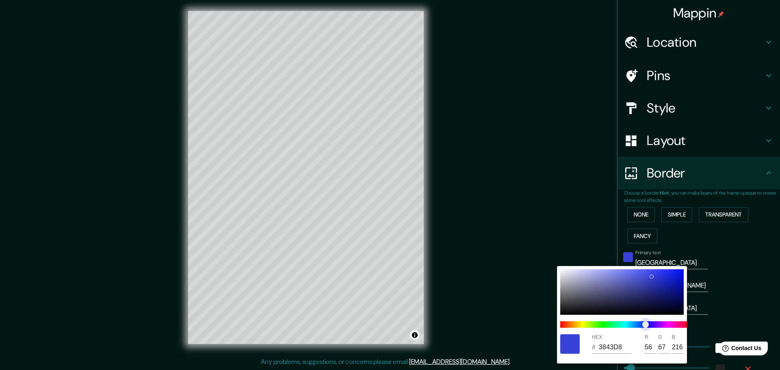
type input "46"
type input "B138D9"
type input "177"
type input "56"
type input "217"
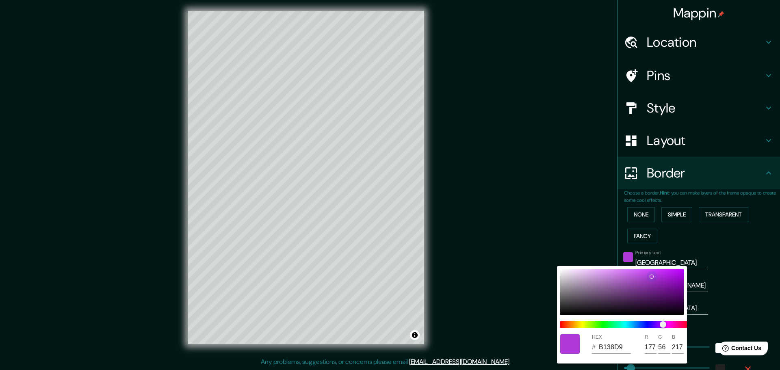
click at [620, 285] on div at bounding box center [621, 291] width 123 height 45
type input "46"
type input "9155A5"
type input "145"
type input "85"
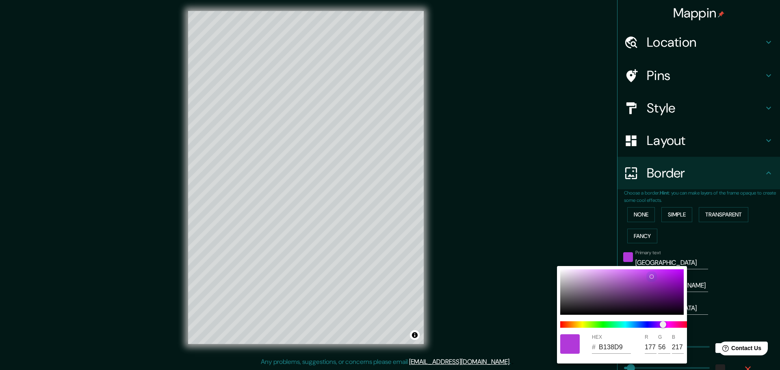
type input "165"
click at [522, 261] on div at bounding box center [390, 185] width 780 height 370
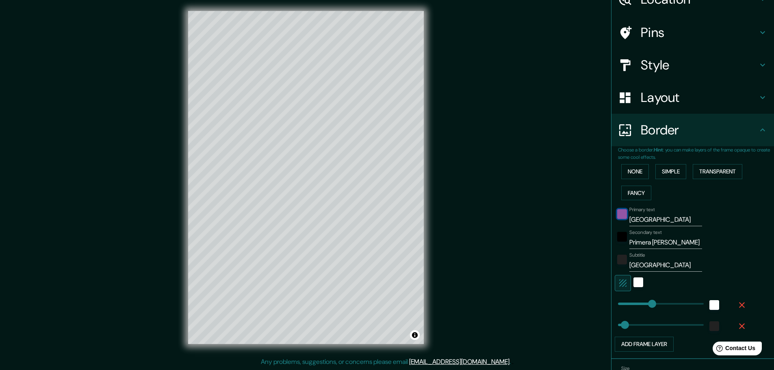
scroll to position [81, 0]
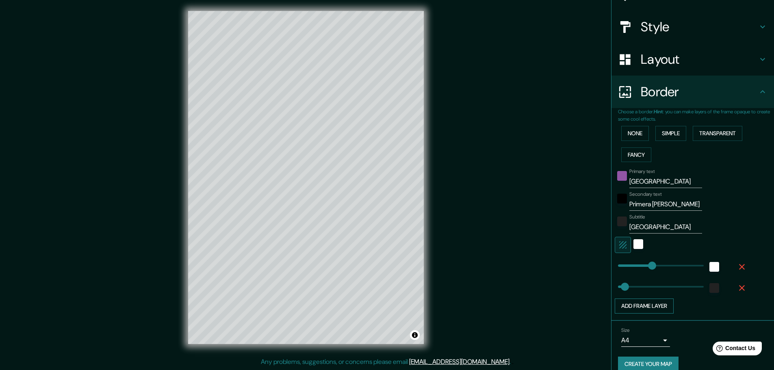
click at [654, 305] on button "Add frame layer" at bounding box center [644, 306] width 59 height 15
type input "46"
click at [739, 287] on icon "button" at bounding box center [742, 288] width 6 height 6
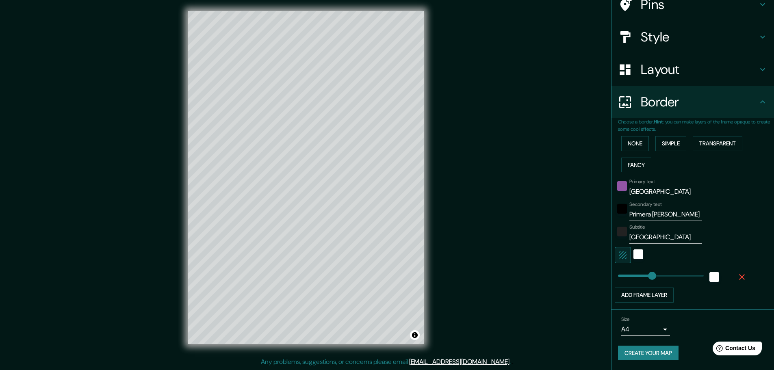
scroll to position [71, 0]
click at [656, 293] on button "Add frame layer" at bounding box center [644, 295] width 59 height 15
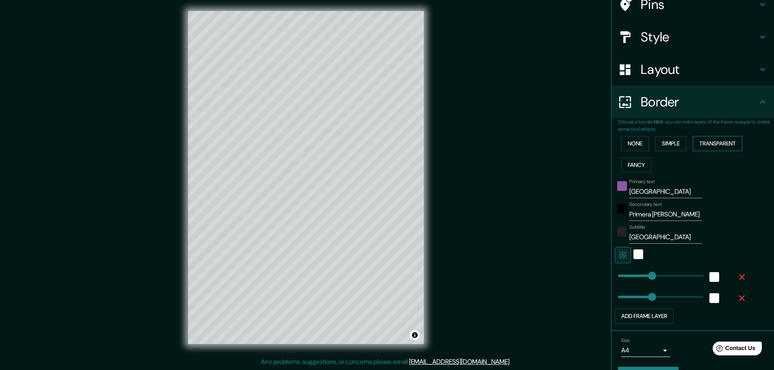
click at [707, 141] on button "Transparent" at bounding box center [718, 143] width 50 height 15
drag, startPoint x: 647, startPoint y: 234, endPoint x: 607, endPoint y: 236, distance: 39.8
click at [611, 236] on div "Choose a border. Hint : you can make layers of the frame opaque to create some …" at bounding box center [692, 224] width 162 height 213
paste input "[GEOGRAPHIC_DATA]"
type input "[GEOGRAPHIC_DATA]"
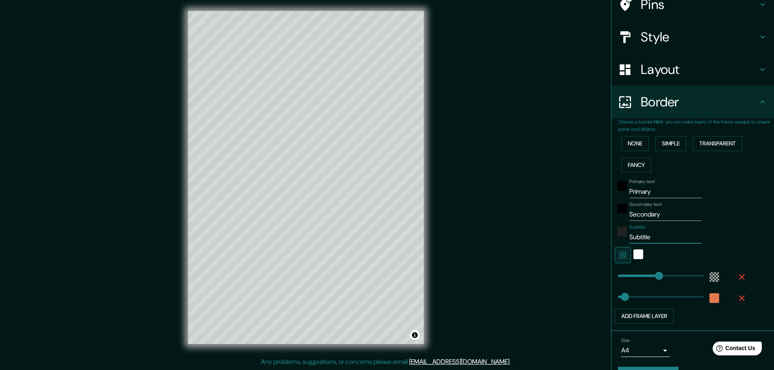
type input "278"
type input "46"
type input "[GEOGRAPHIC_DATA]"
drag, startPoint x: 658, startPoint y: 193, endPoint x: 606, endPoint y: 193, distance: 52.0
click at [611, 193] on div "Choose a border. Hint : you can make layers of the frame opaque to create some …" at bounding box center [692, 224] width 162 height 213
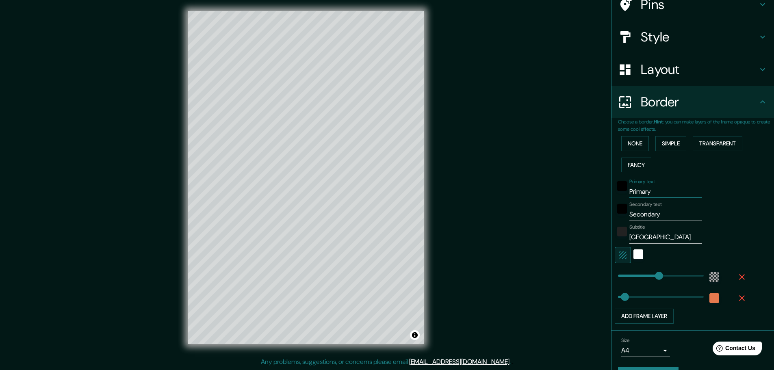
type input "L"
type input "278"
type input "46"
type input "LY"
type input "278"
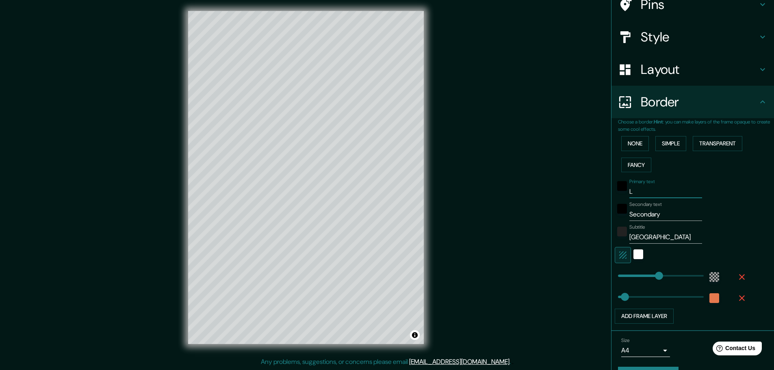
type input "46"
type input "LYO"
type input "278"
type input "46"
type input "[GEOGRAPHIC_DATA]"
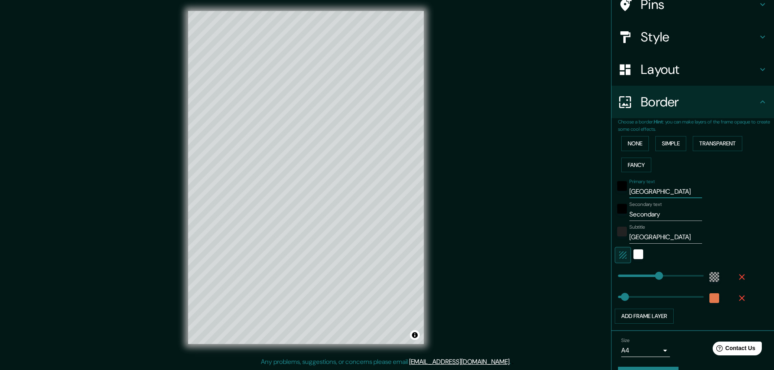
type input "278"
type input "46"
type input "[GEOGRAPHIC_DATA]"
drag, startPoint x: 675, startPoint y: 219, endPoint x: 620, endPoint y: 219, distance: 55.2
click at [620, 219] on div "Secondary text Secondary" at bounding box center [681, 210] width 133 height 19
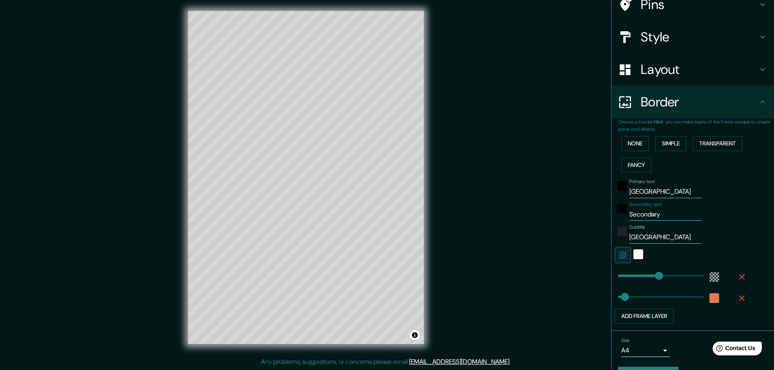
type input "P"
type input "278"
type input "46"
type input "Pr"
type input "278"
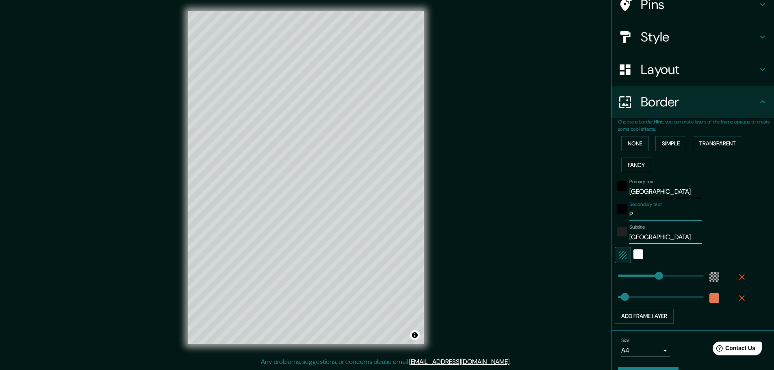
type input "46"
type input "P"
type input "278"
type input "46"
type input "278"
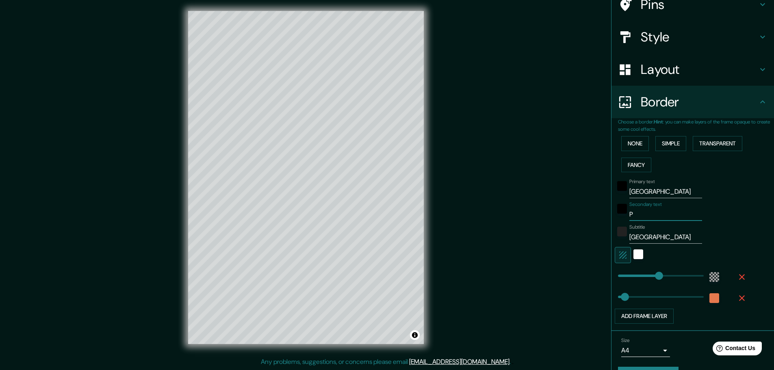
type input "46"
click at [637, 214] on input "primera [PERSON_NAME]" at bounding box center [665, 214] width 73 height 13
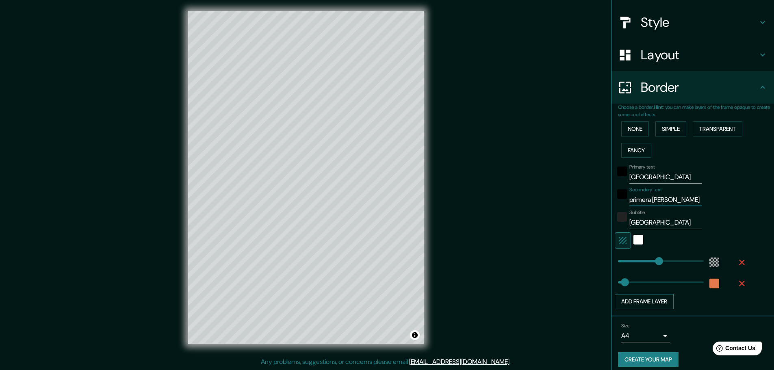
scroll to position [92, 0]
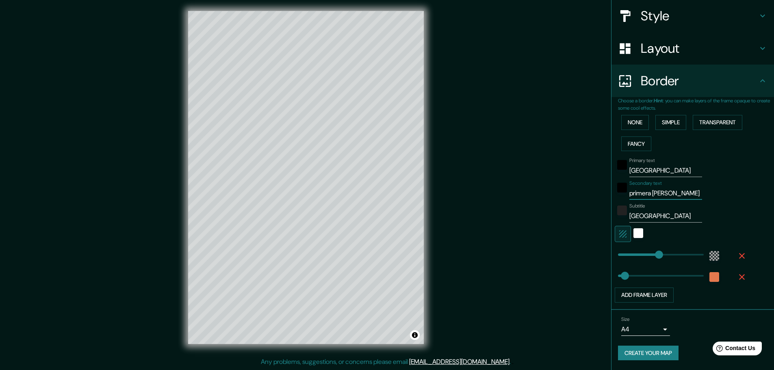
click at [639, 353] on button "Create your map" at bounding box center [648, 353] width 61 height 15
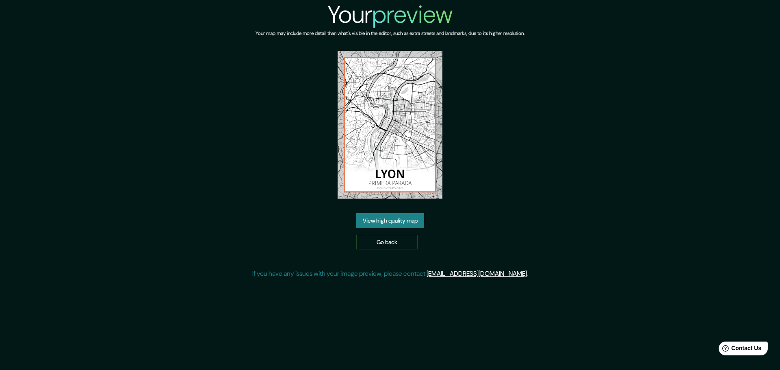
click at [387, 221] on link "View high quality map" at bounding box center [390, 220] width 68 height 15
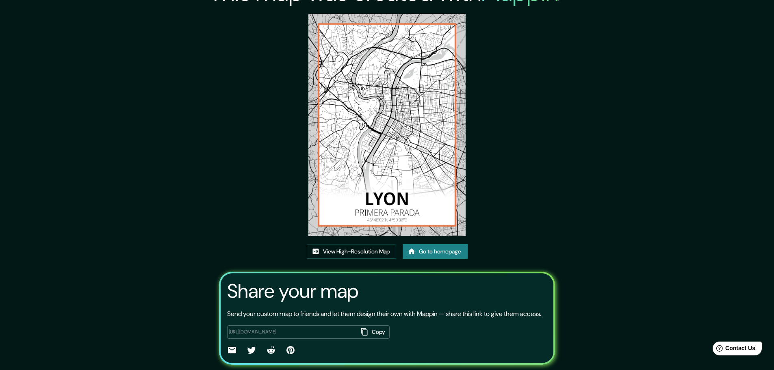
scroll to position [41, 0]
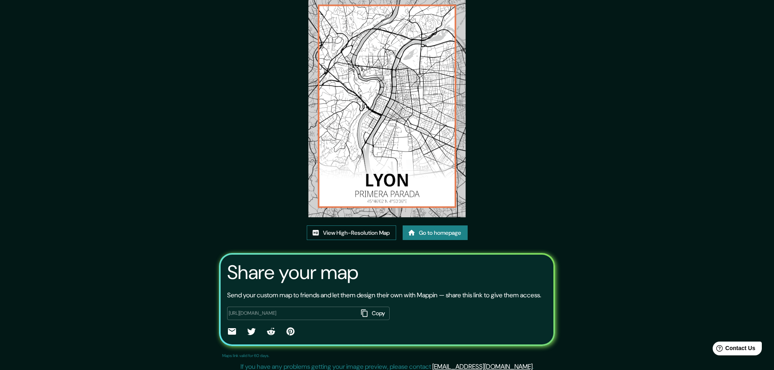
click at [361, 234] on link "View High-Resolution Map" at bounding box center [351, 232] width 89 height 15
